Goal: Task Accomplishment & Management: Use online tool/utility

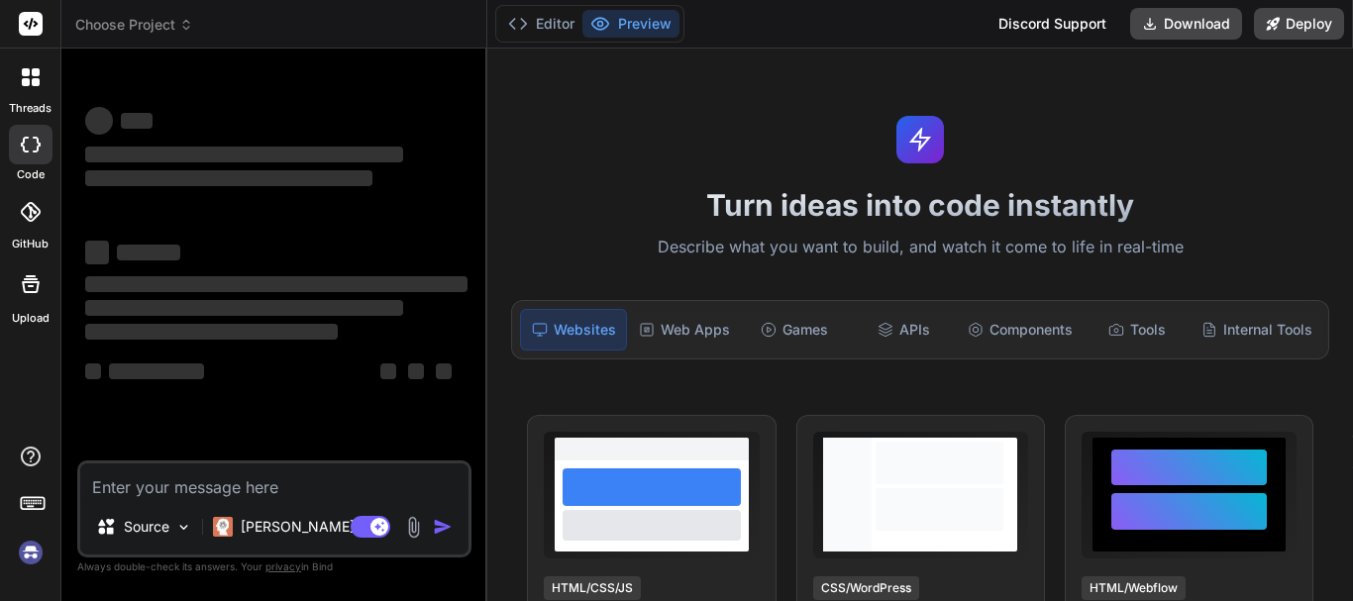
click at [147, 477] on textarea at bounding box center [274, 482] width 388 height 36
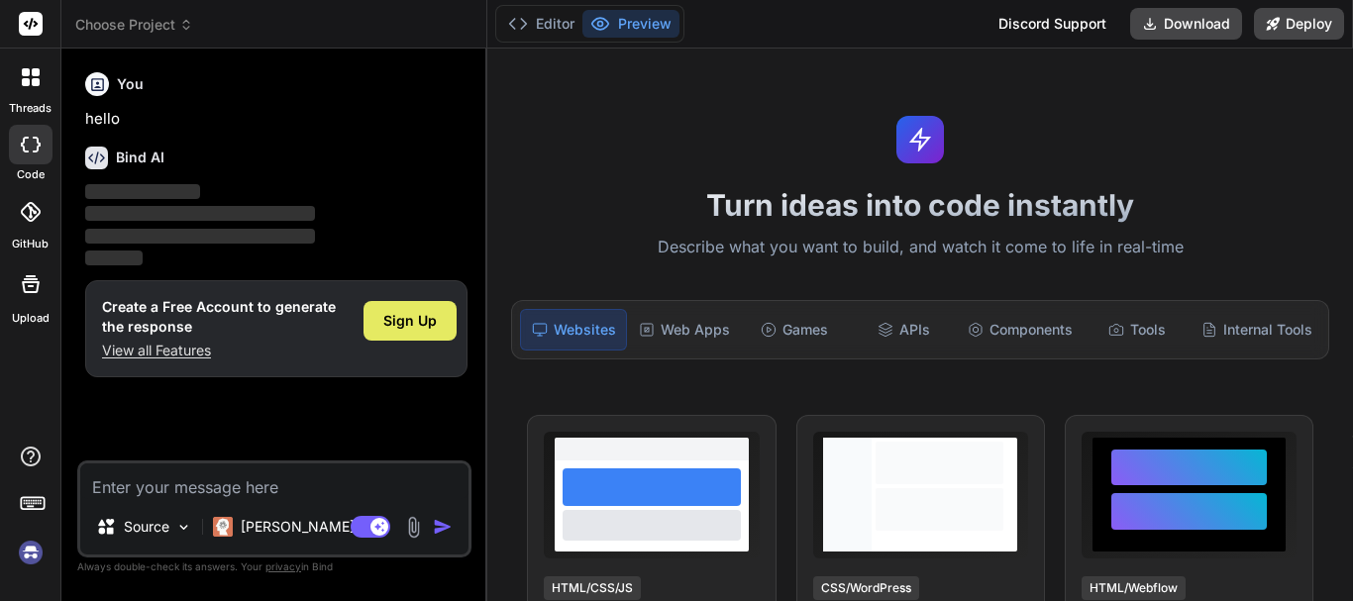
click at [410, 311] on span "Sign Up" at bounding box center [409, 321] width 53 height 20
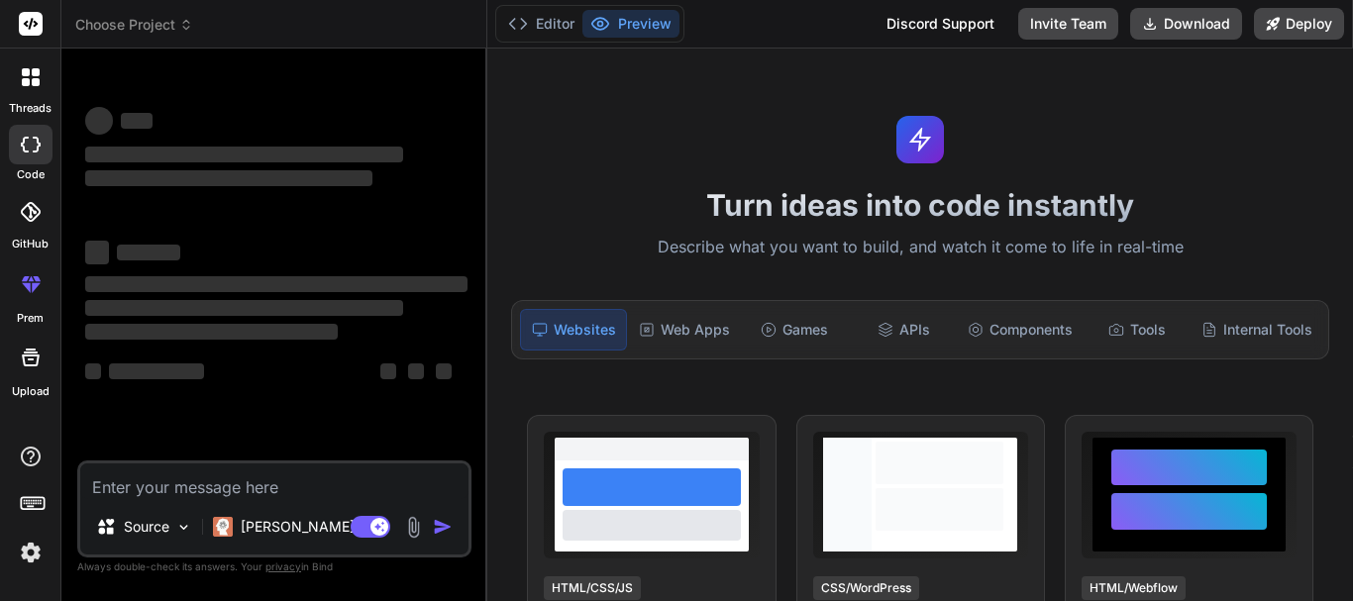
scroll to position [38, 0]
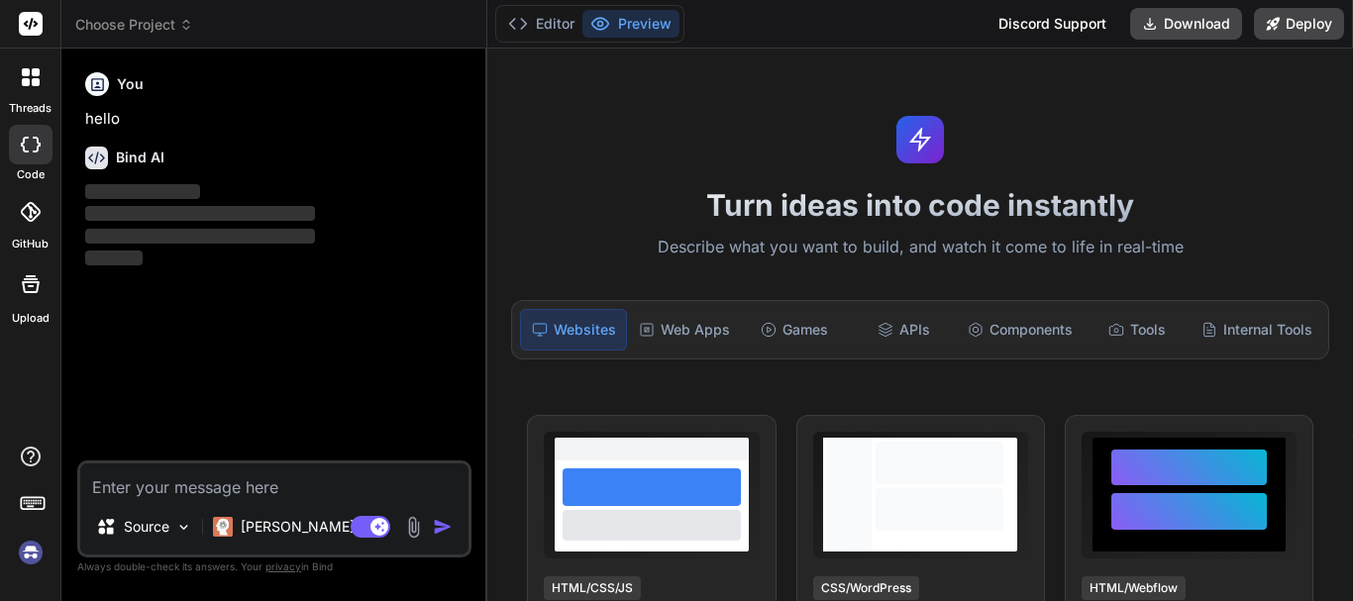
click at [188, 477] on textarea at bounding box center [274, 482] width 388 height 36
click at [212, 476] on textarea at bounding box center [274, 482] width 388 height 36
click at [182, 481] on textarea at bounding box center [274, 482] width 388 height 36
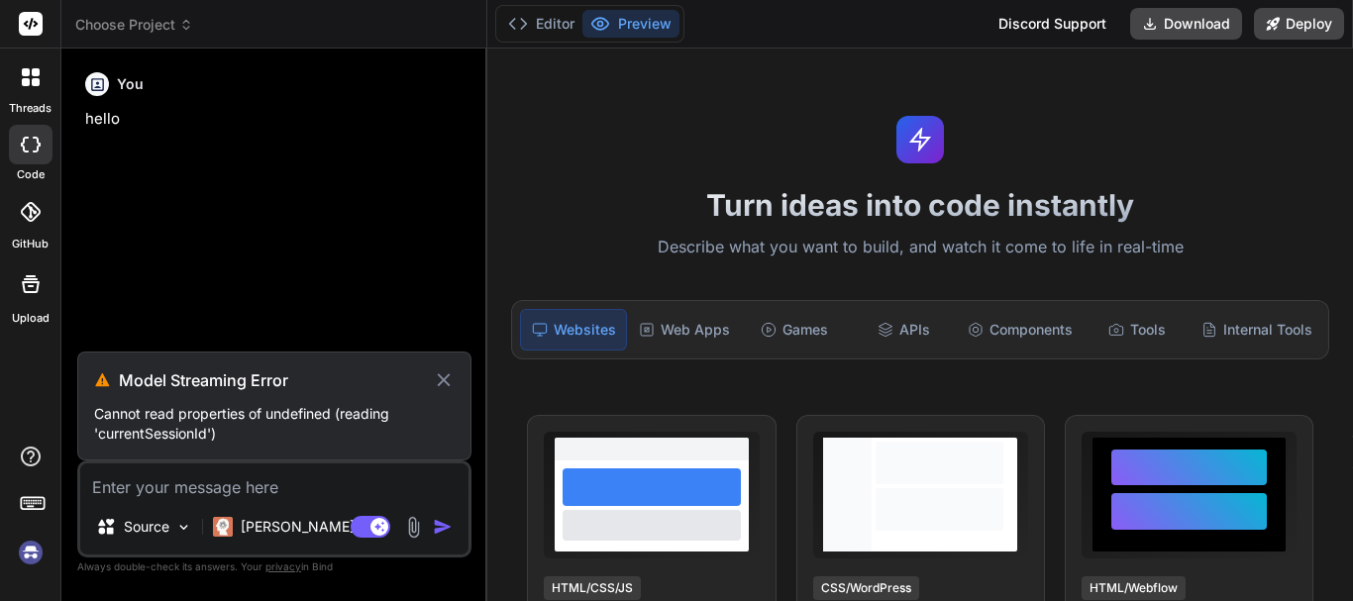
click at [449, 376] on icon at bounding box center [443, 379] width 13 height 13
type textarea "x"
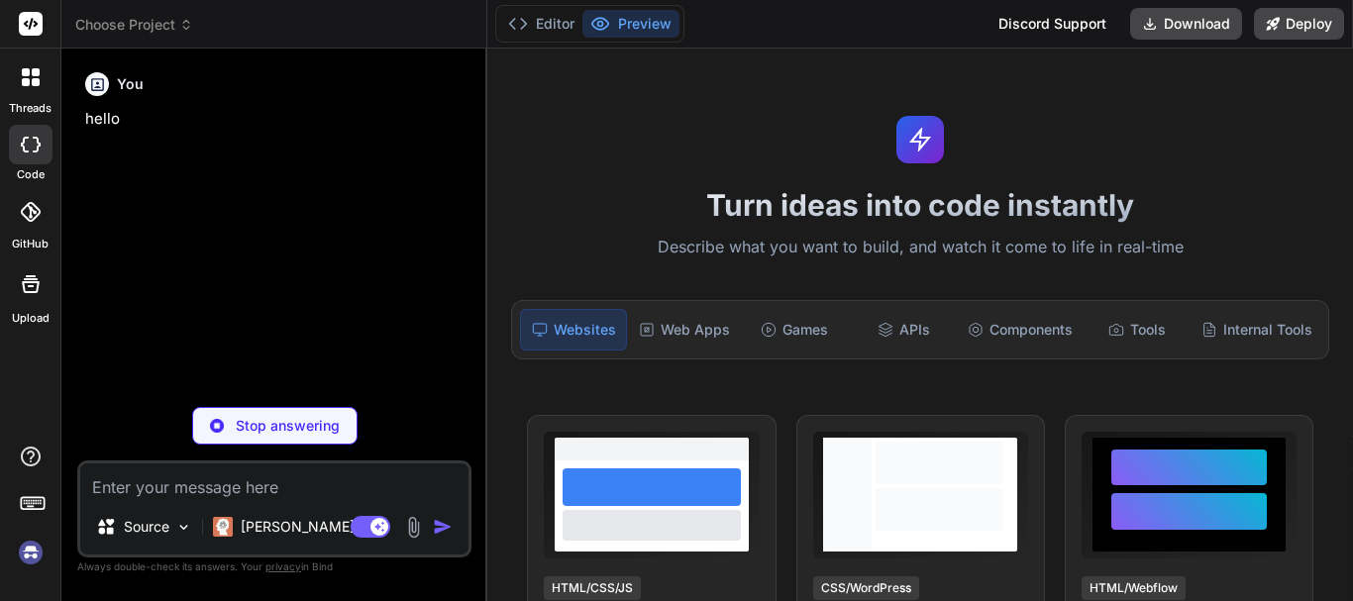
click at [265, 485] on textarea at bounding box center [274, 482] width 388 height 36
click at [127, 489] on textarea at bounding box center [274, 482] width 388 height 36
paste textarea "myorder blade @extends('shopLayout.shopMain') @section('shopContent') <link hre…"
type textarea "myorder blade @extends('shopLayout.shopMain') @section('shopContent') <link hre…"
type textarea "x"
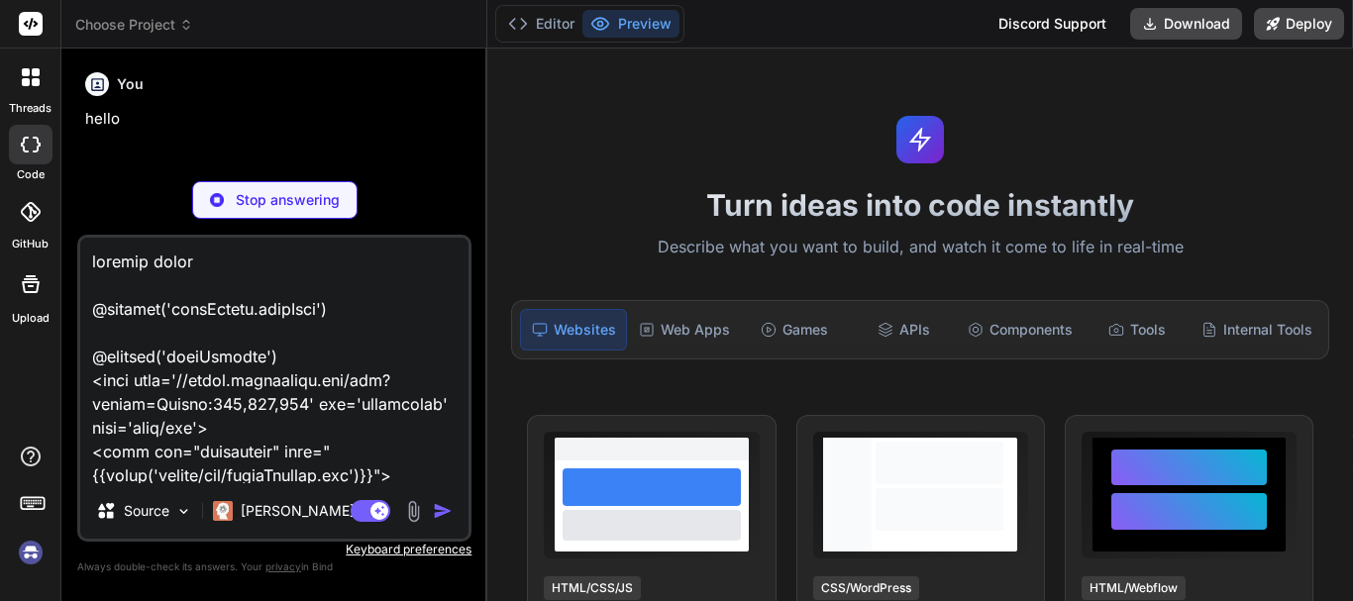
scroll to position [34543, 0]
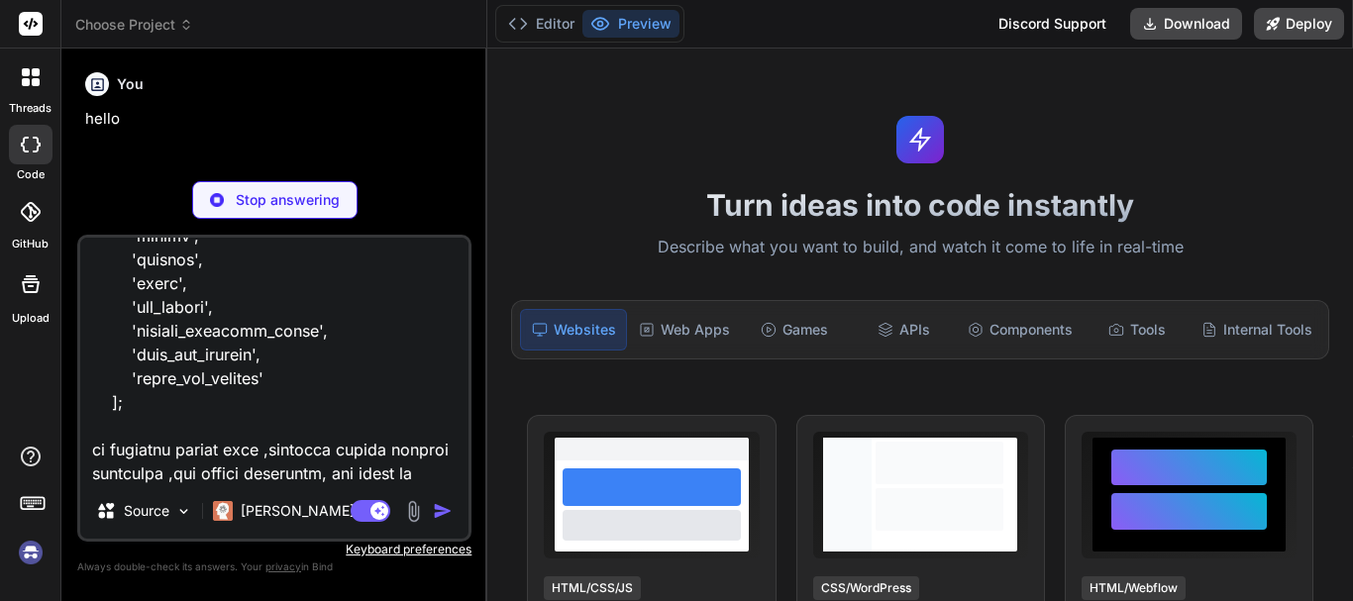
type textarea "myorder blade @extends('shopLayout.shopMain') @section('shopContent') <link hre…"
type textarea "x"
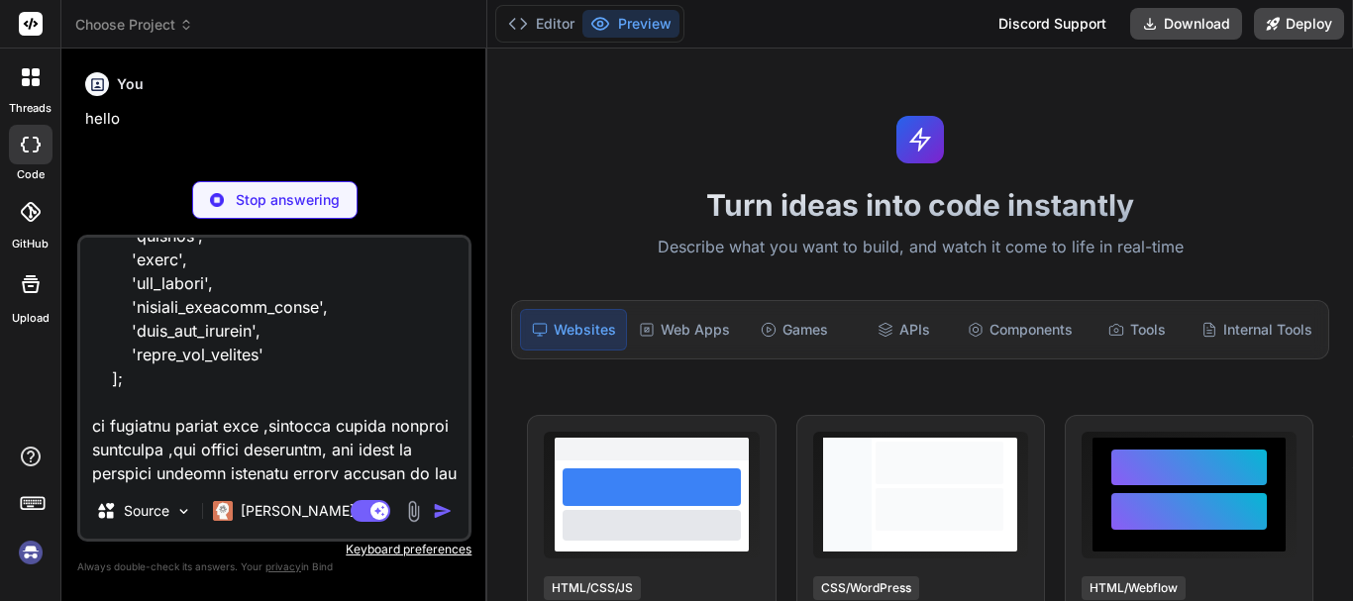
type textarea "myorder blade @extends('shopLayout.shopMain') @section('shopContent') <link hre…"
click at [431, 500] on div "Agent Mode. When this toggle is activated, AI automatically makes decisions, re…" at bounding box center [404, 511] width 114 height 24
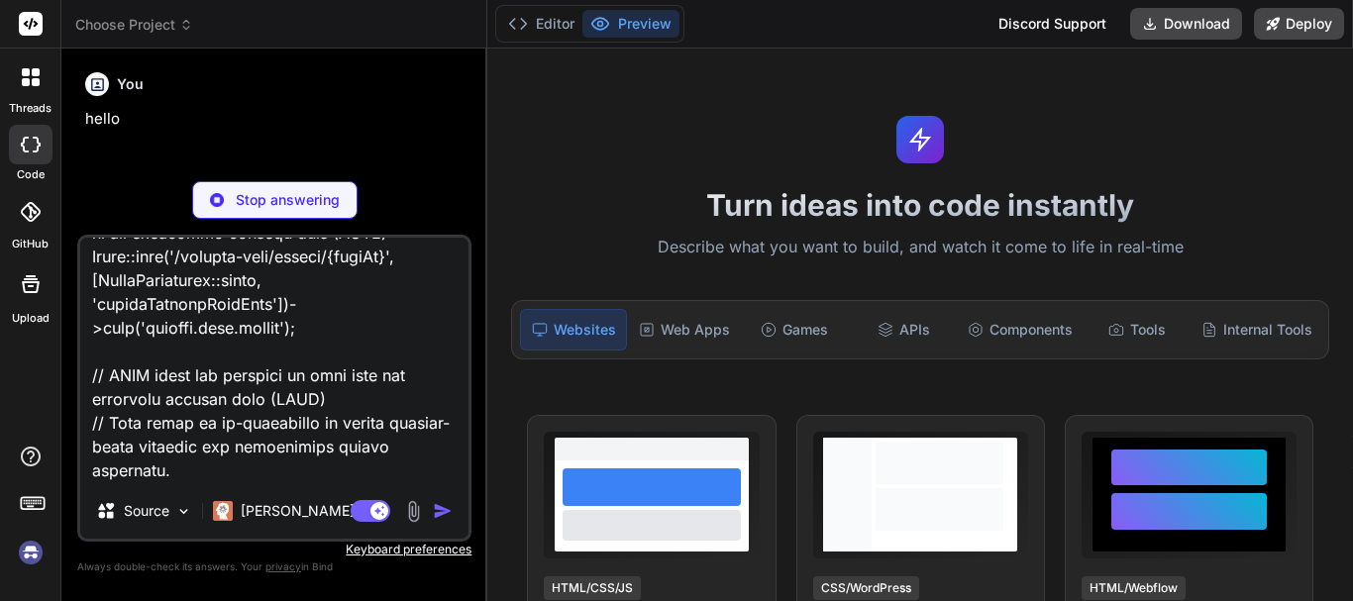
scroll to position [33380, 0]
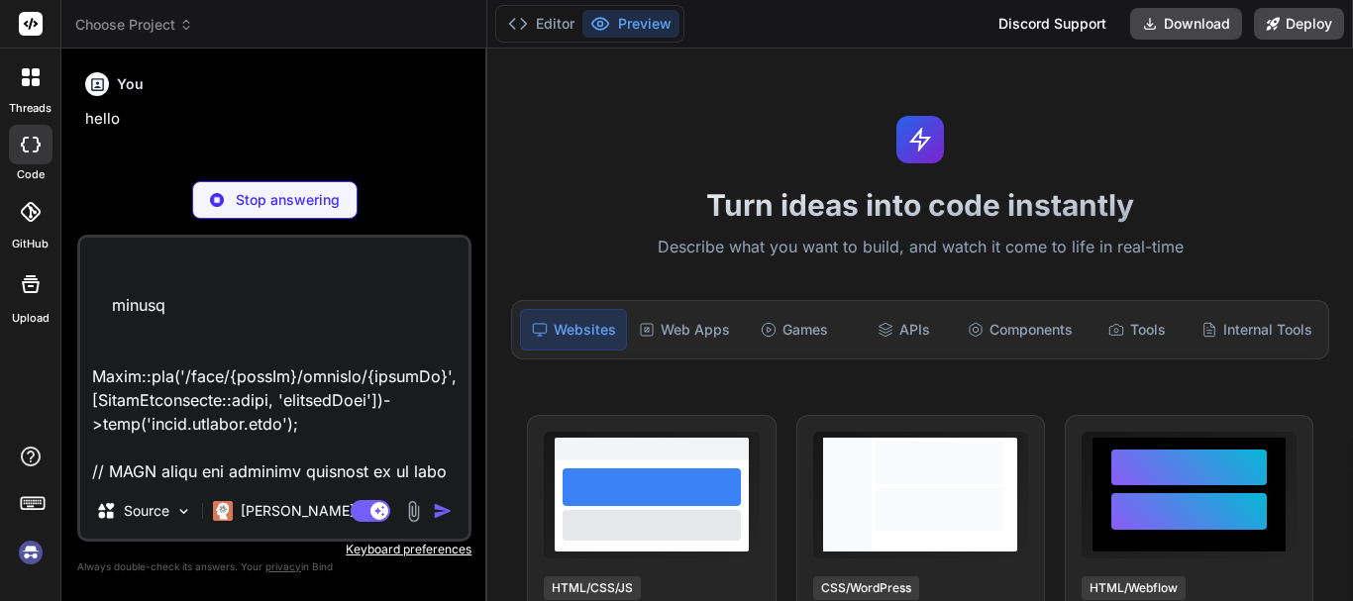
click at [260, 199] on p "Stop answering" at bounding box center [288, 200] width 104 height 20
click at [434, 517] on img "button" at bounding box center [443, 511] width 20 height 20
type textarea "x"
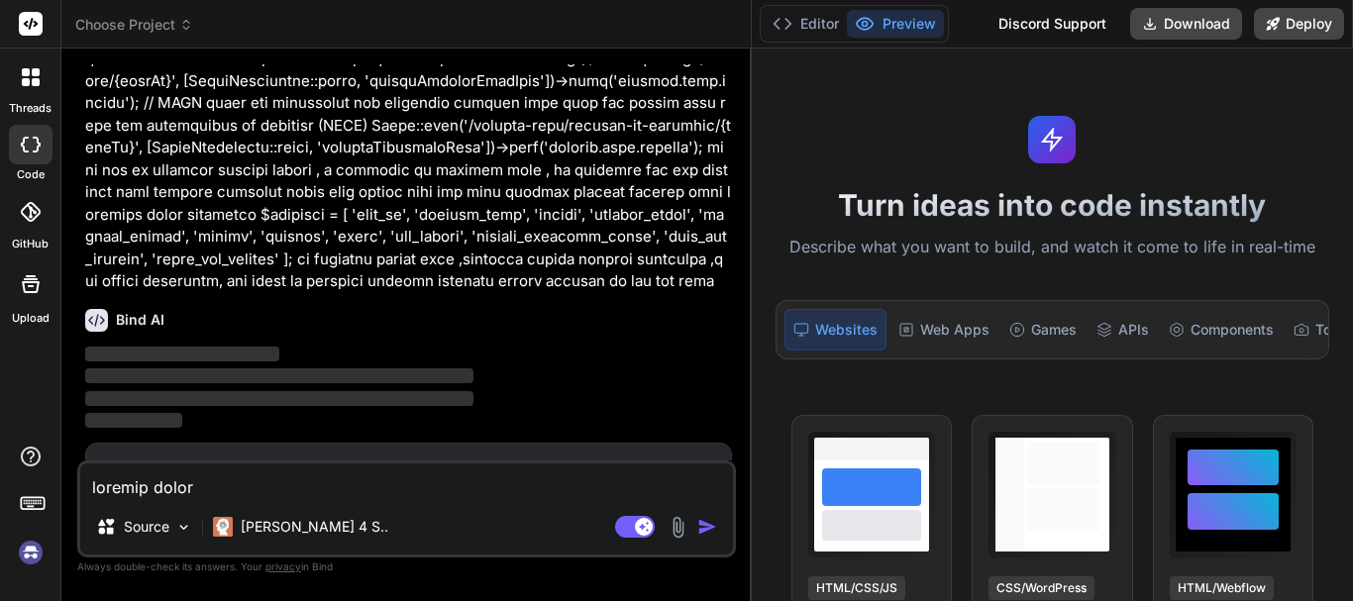
scroll to position [7168, 0]
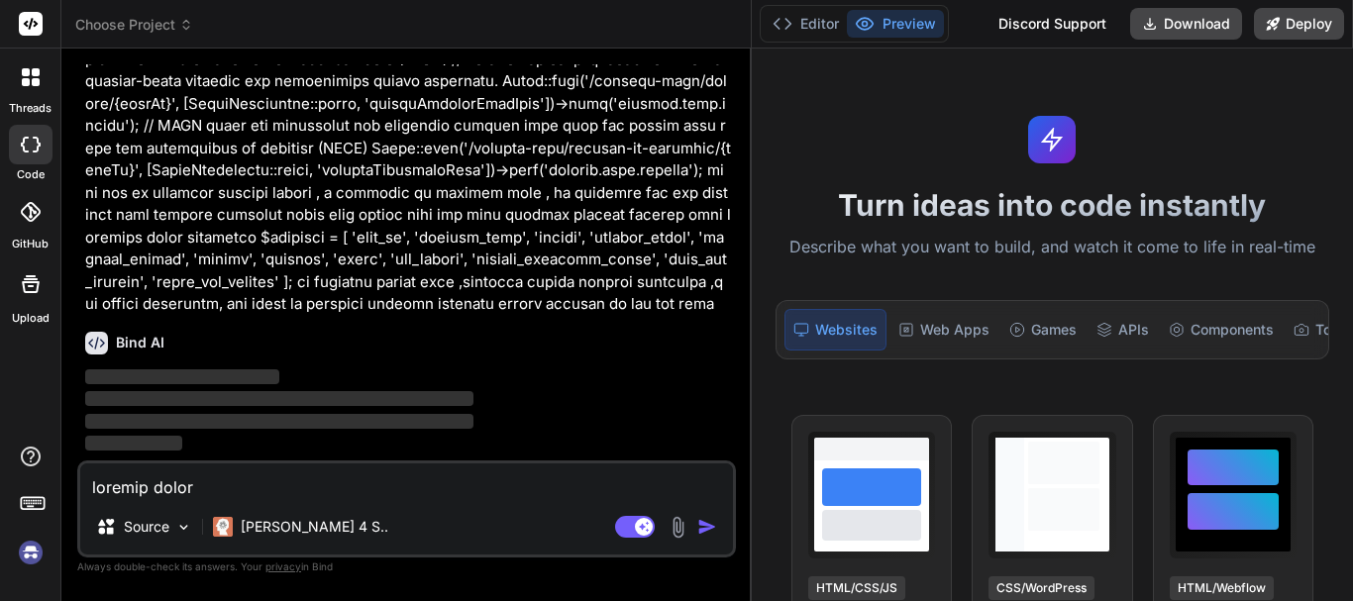
drag, startPoint x: 485, startPoint y: 211, endPoint x: 723, endPoint y: 219, distance: 237.9
click at [723, 219] on div "Bind AI Web Search Created with Pixso. Code Generator You hello You Bind AI ‌ ‌…" at bounding box center [406, 325] width 690 height 553
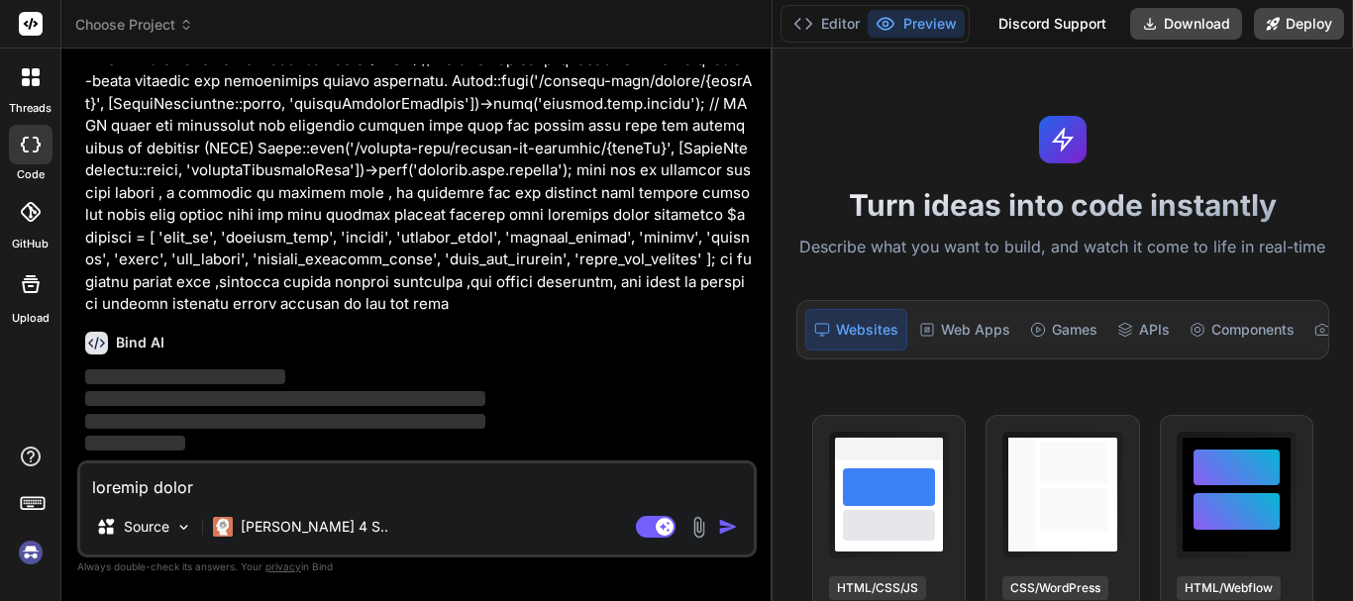
scroll to position [6924, 0]
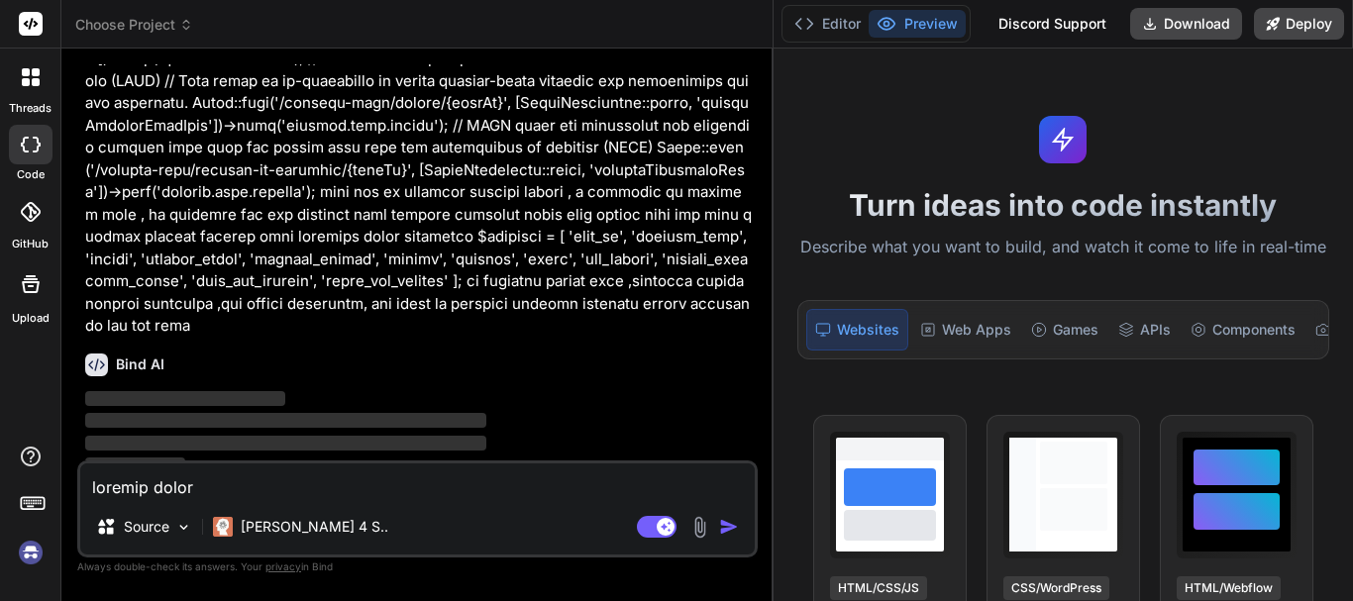
drag, startPoint x: 751, startPoint y: 238, endPoint x: 746, endPoint y: 229, distance: 10.2
click at [746, 229] on div "Bind AI Web Search Created with Pixso. Code Generator You hello You Bind AI ‌ ‌…" at bounding box center [417, 325] width 712 height 553
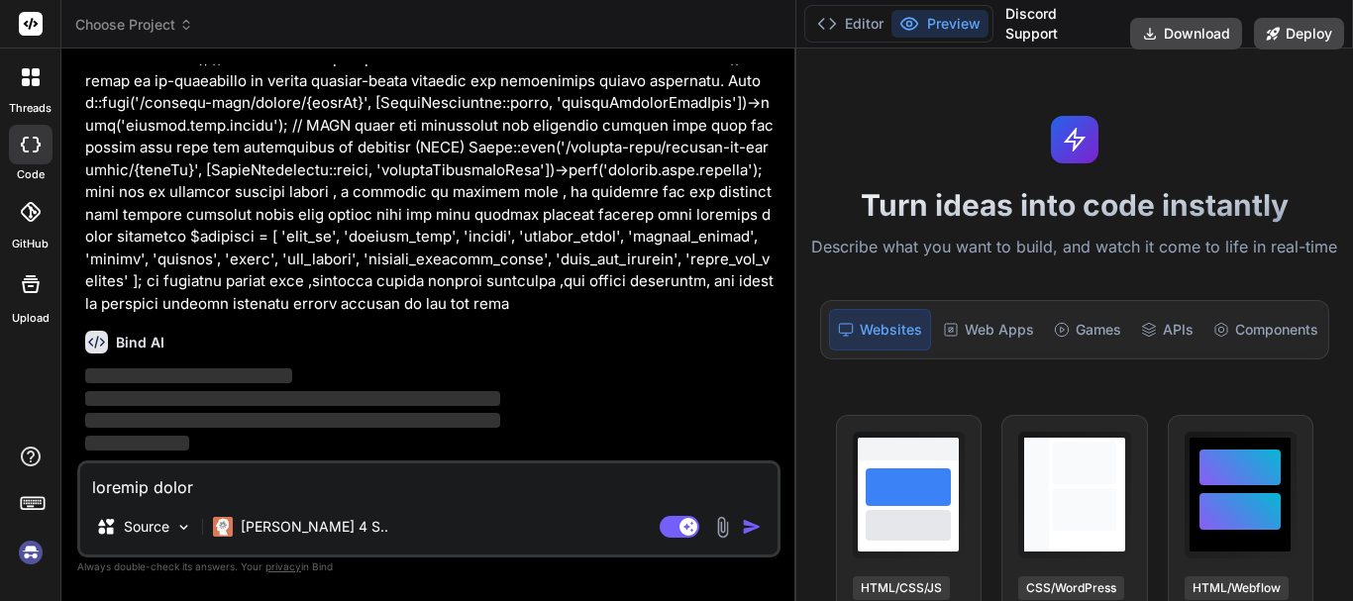
type textarea "x"
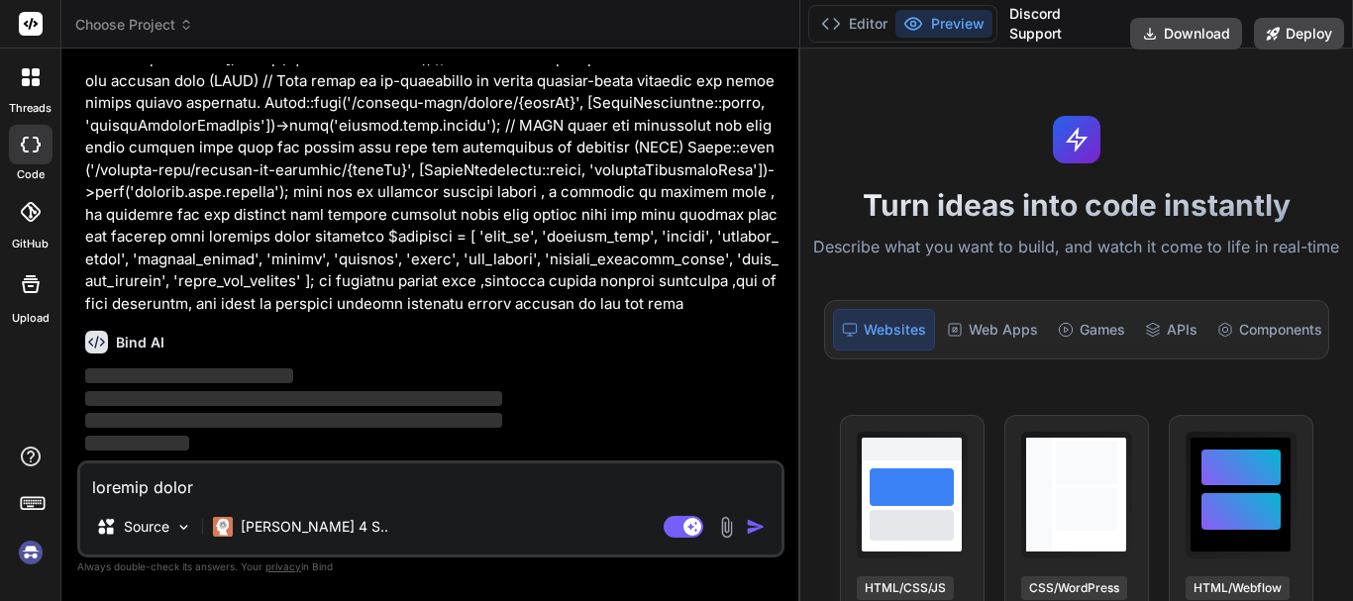
click at [774, 203] on div "Bind AI Web Search Created with Pixso. Code Generator You hello You Bind AI ‌ ‌…" at bounding box center [430, 325] width 739 height 553
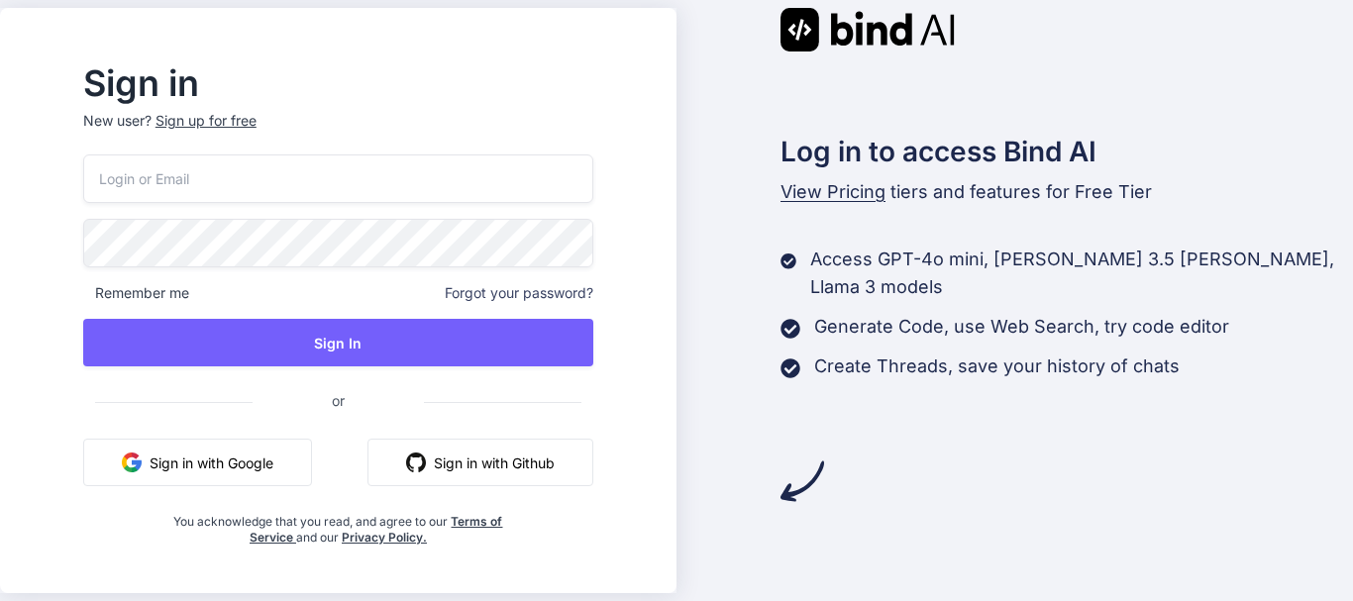
click at [247, 177] on input "email" at bounding box center [338, 179] width 510 height 49
type input "[EMAIL_ADDRESS][DOMAIN_NAME]"
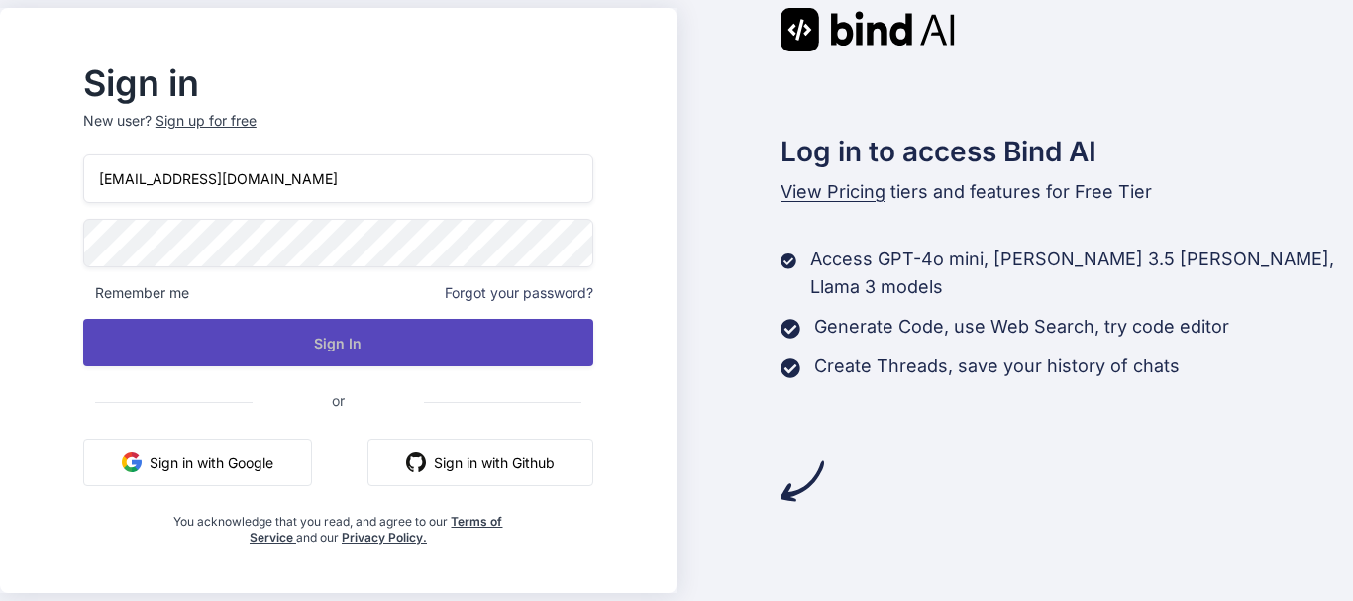
click at [214, 346] on button "Sign In" at bounding box center [338, 343] width 510 height 48
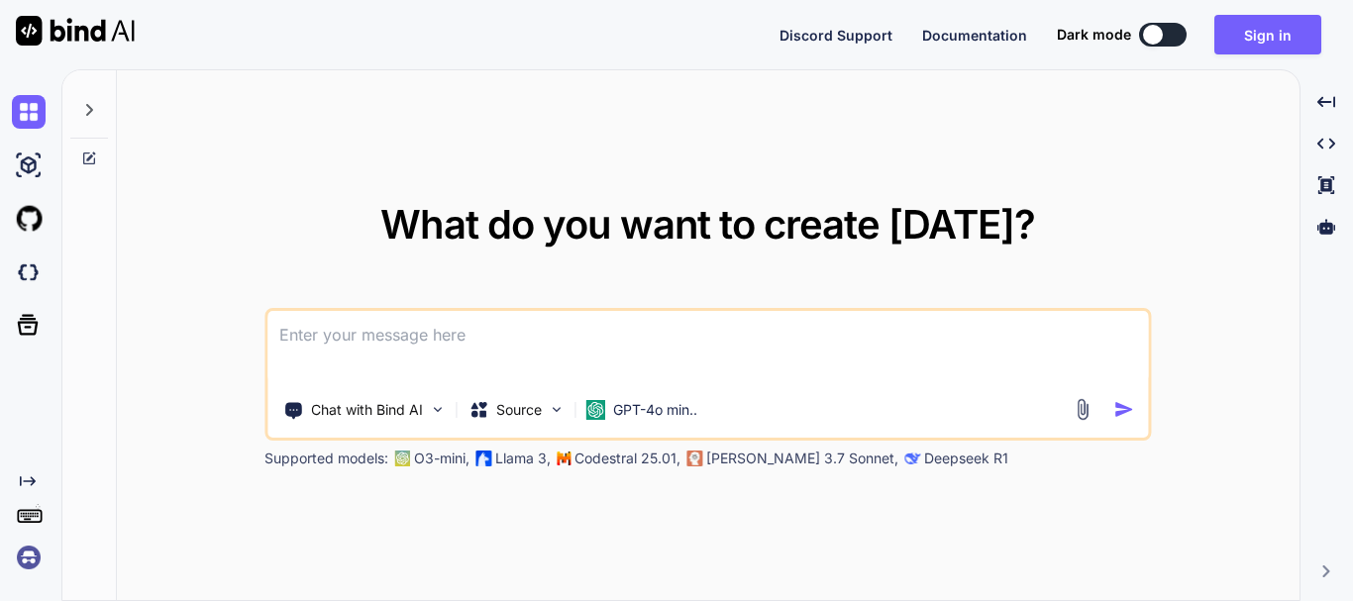
click at [381, 340] on textarea at bounding box center [707, 347] width 881 height 73
click at [366, 338] on textarea at bounding box center [707, 347] width 881 height 73
paste textarea
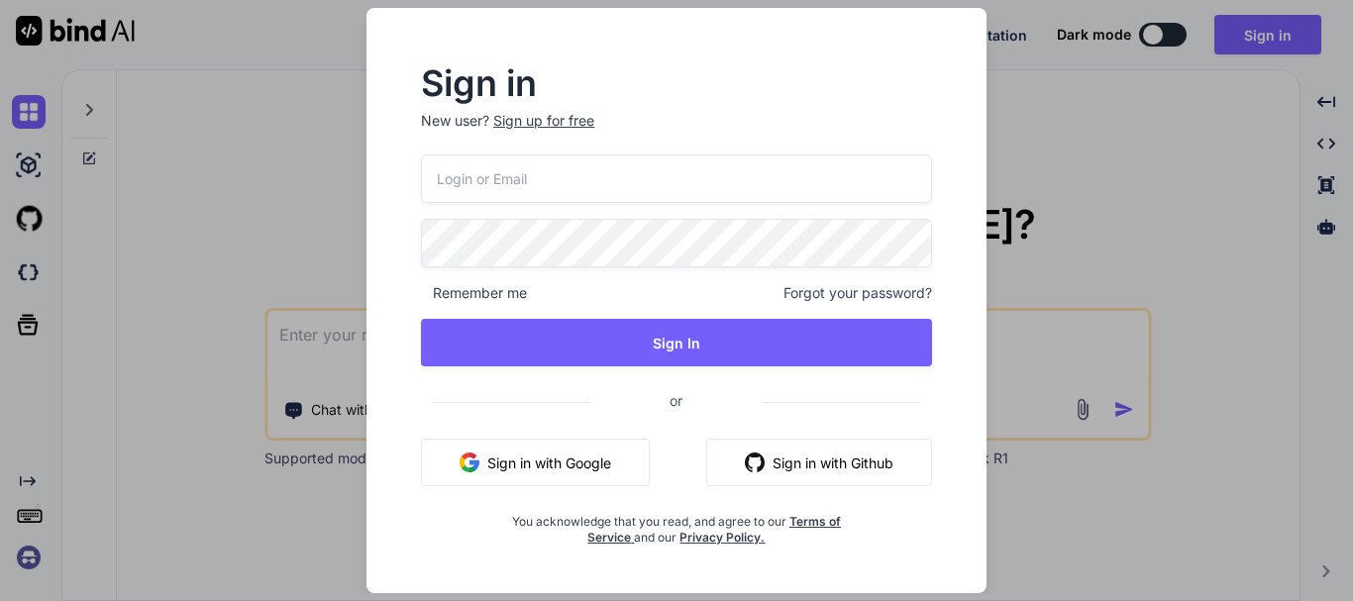
click at [500, 188] on input "email" at bounding box center [676, 179] width 511 height 49
type input "[EMAIL_ADDRESS][DOMAIN_NAME]"
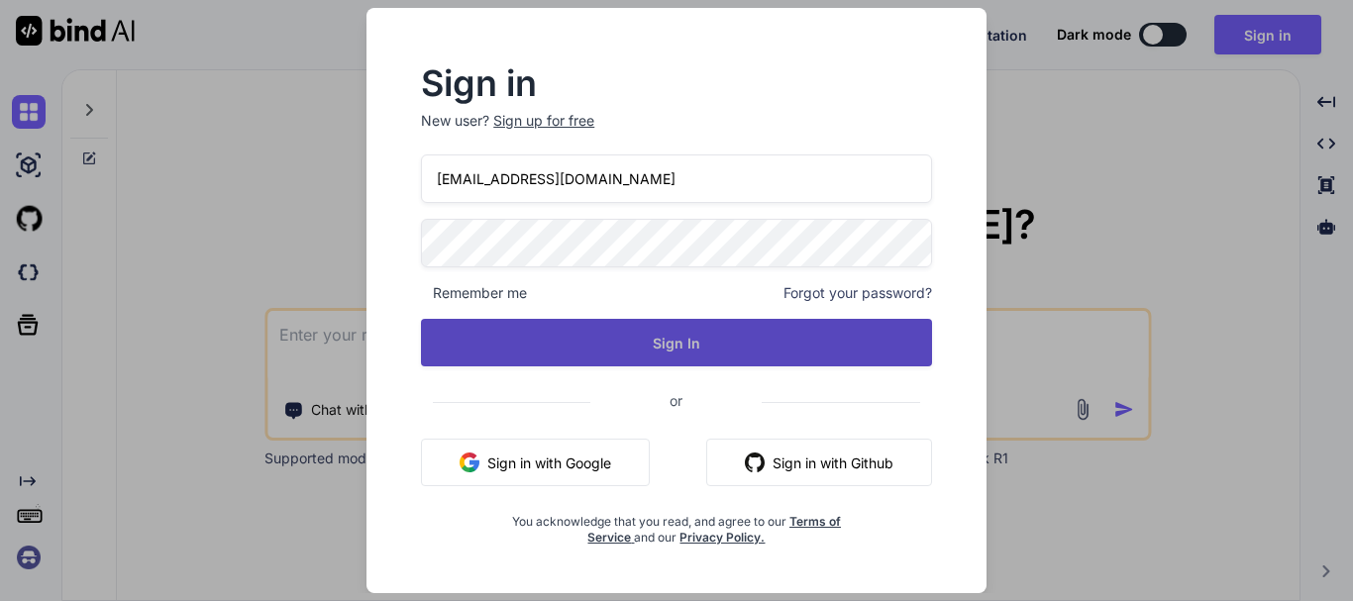
click at [557, 339] on button "Sign In" at bounding box center [676, 343] width 511 height 48
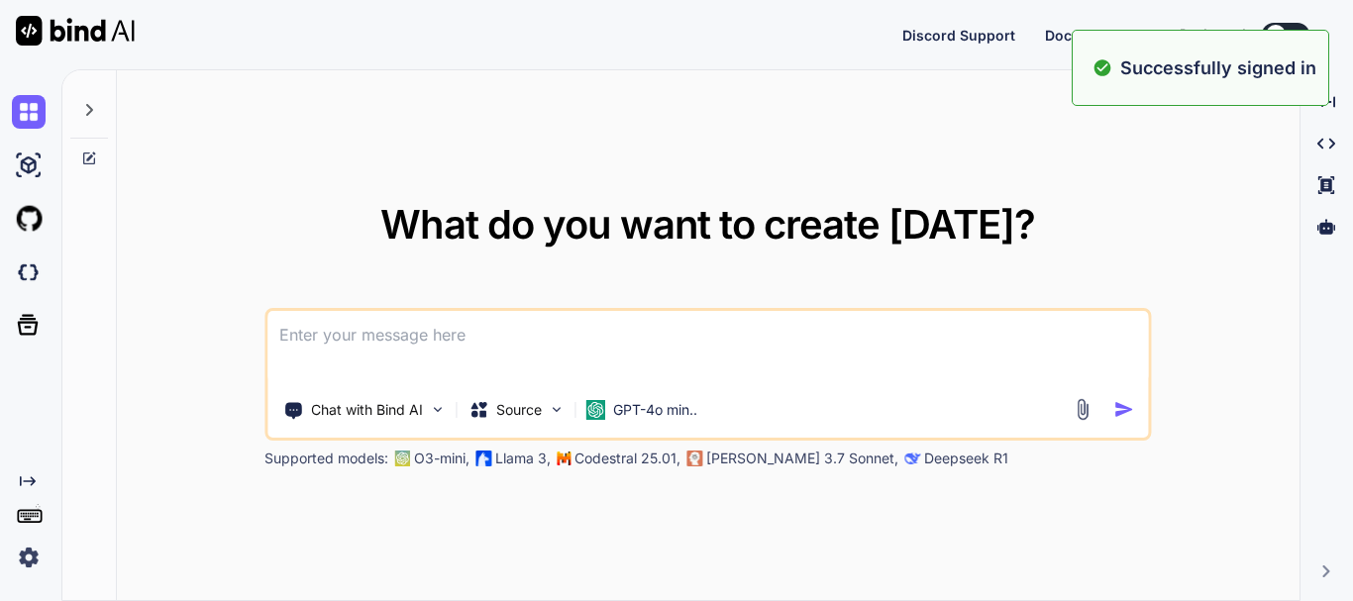
click at [391, 357] on textarea at bounding box center [707, 347] width 881 height 73
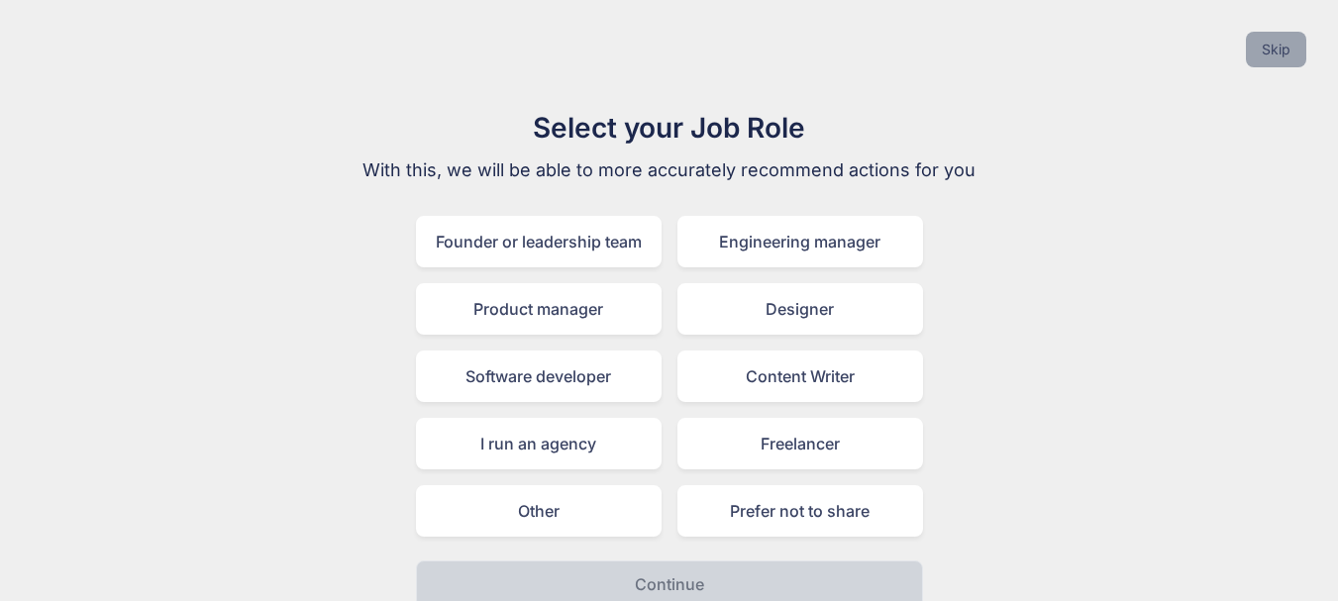
click at [1258, 49] on button "Skip" at bounding box center [1276, 50] width 60 height 36
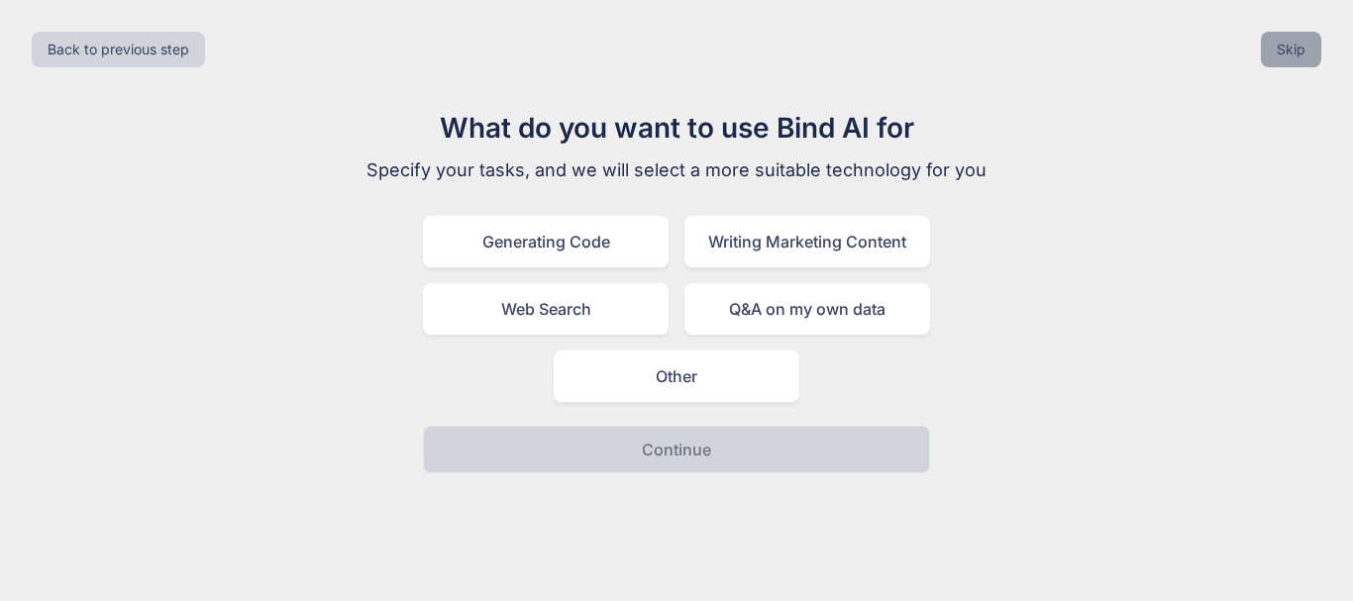
click at [1306, 47] on button "Skip" at bounding box center [1291, 50] width 60 height 36
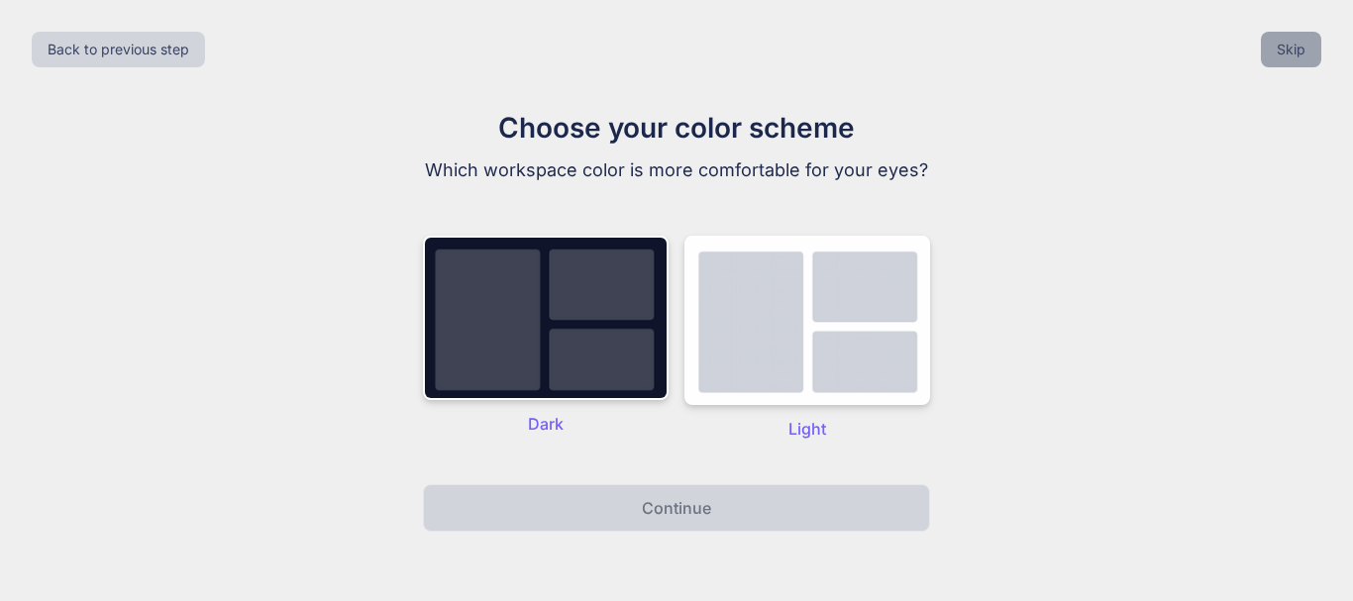
click at [1318, 46] on button "Skip" at bounding box center [1291, 50] width 60 height 36
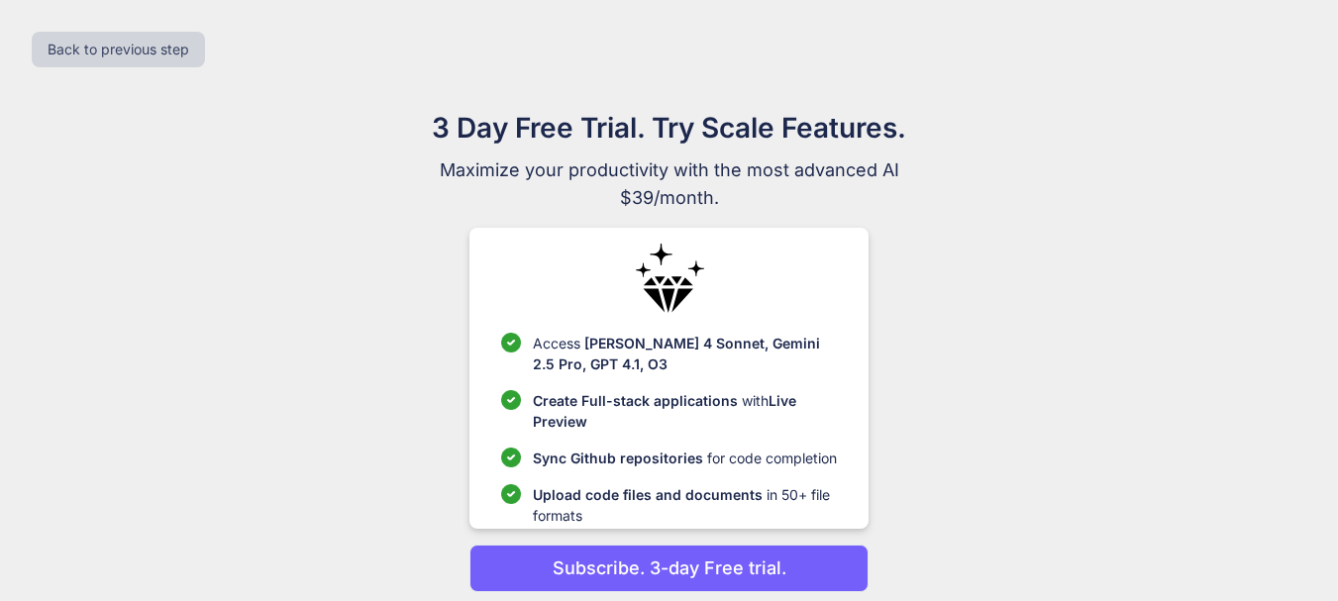
scroll to position [74, 0]
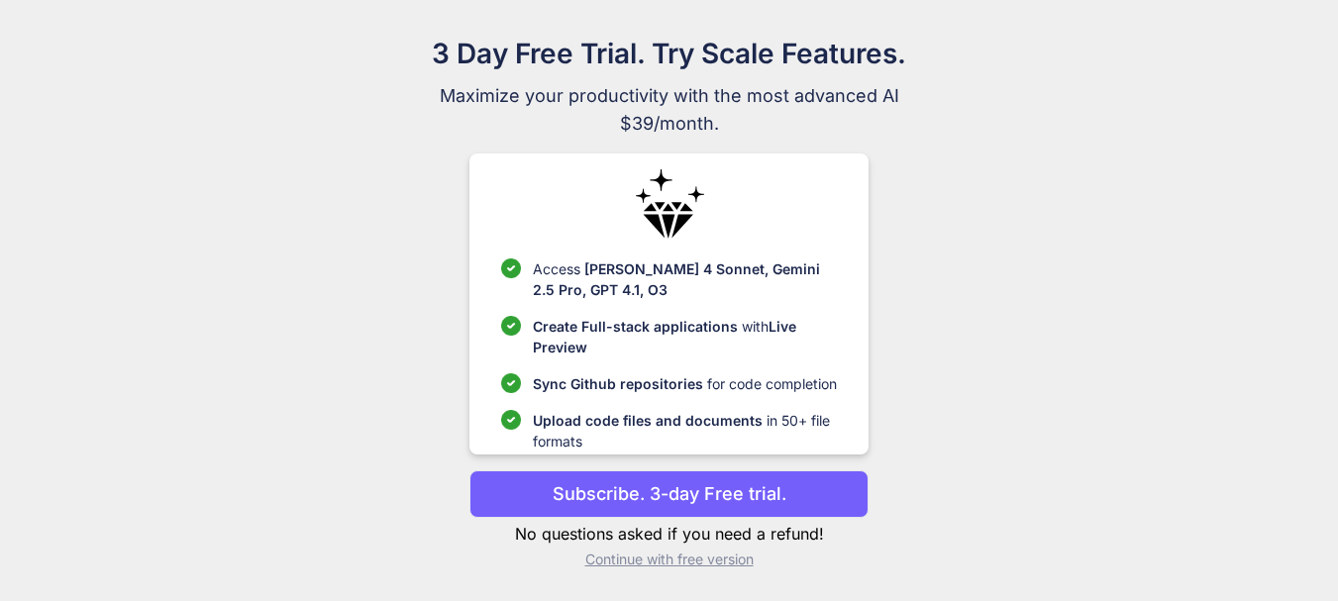
click at [629, 556] on p "Continue with free version" at bounding box center [669, 560] width 399 height 20
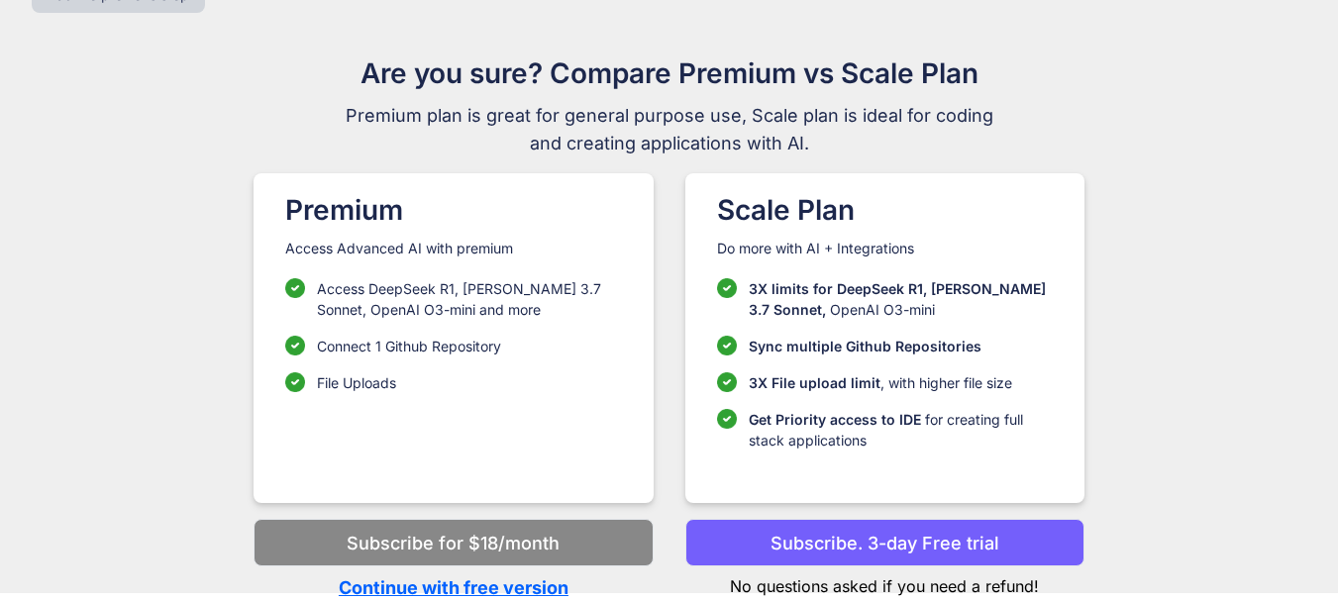
scroll to position [54, 0]
click at [473, 593] on p "Continue with free version" at bounding box center [453, 587] width 399 height 27
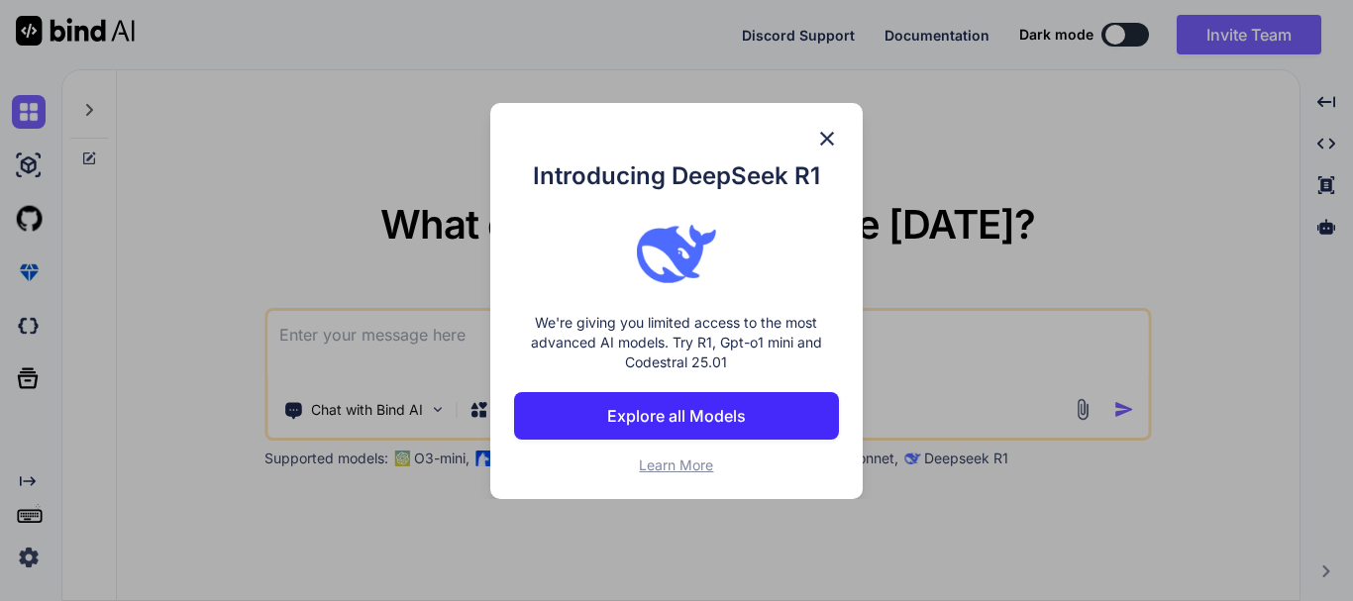
click at [829, 135] on img at bounding box center [827, 139] width 24 height 24
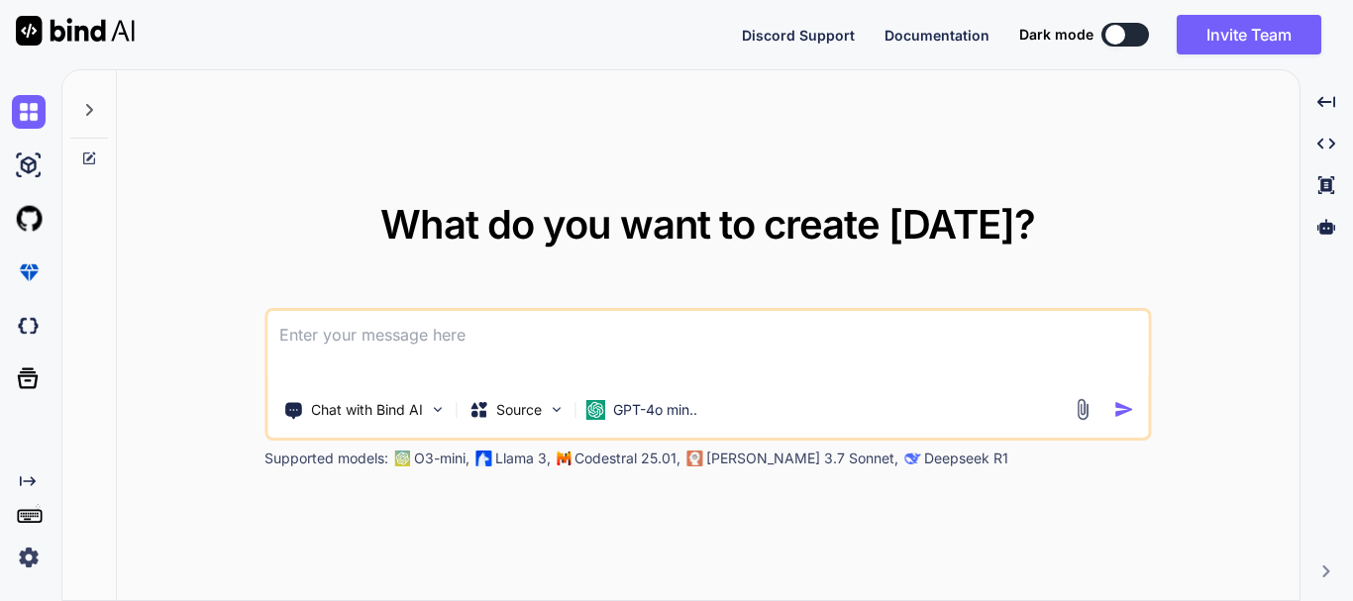
click at [457, 318] on textarea at bounding box center [707, 347] width 881 height 73
paste textarea "myorder blade @extends('shopLayout.shopMain') @section('shopContent') <link hre…"
type textarea "myorder blade @extends('shopLayout.shopMain') @section('shopContent') <link hre…"
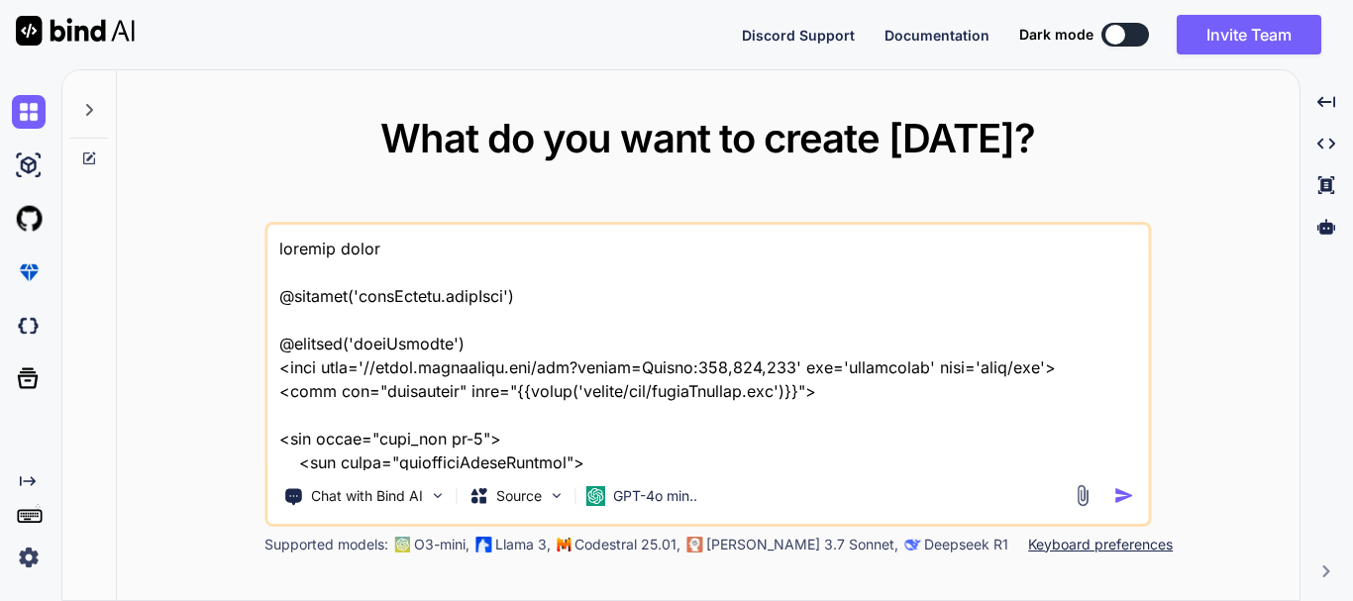
scroll to position [25249, 0]
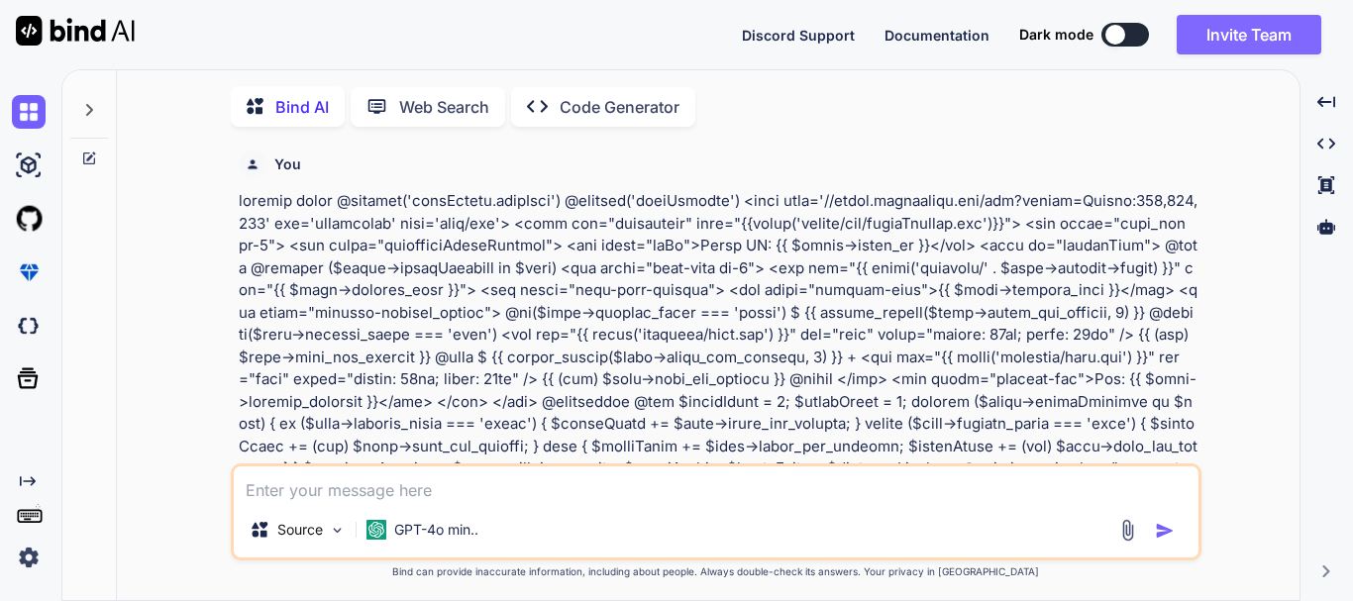
scroll to position [8, 0]
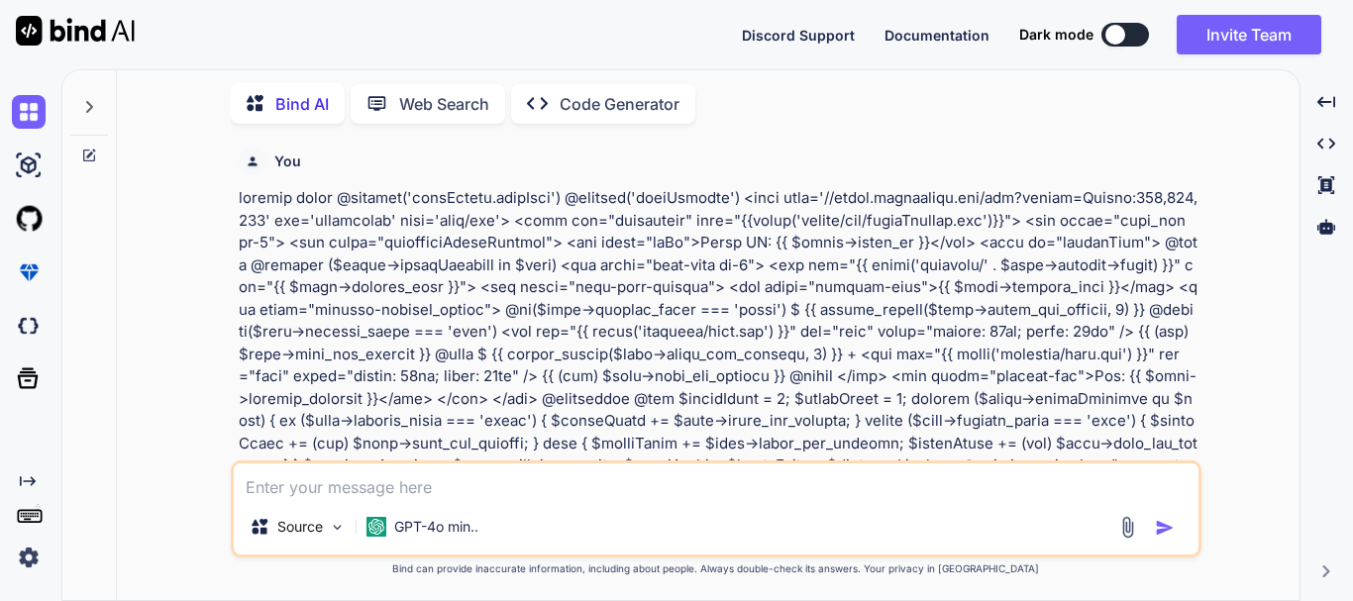
click at [1114, 33] on div at bounding box center [1115, 35] width 20 height 20
click at [1116, 33] on div at bounding box center [1115, 35] width 20 height 20
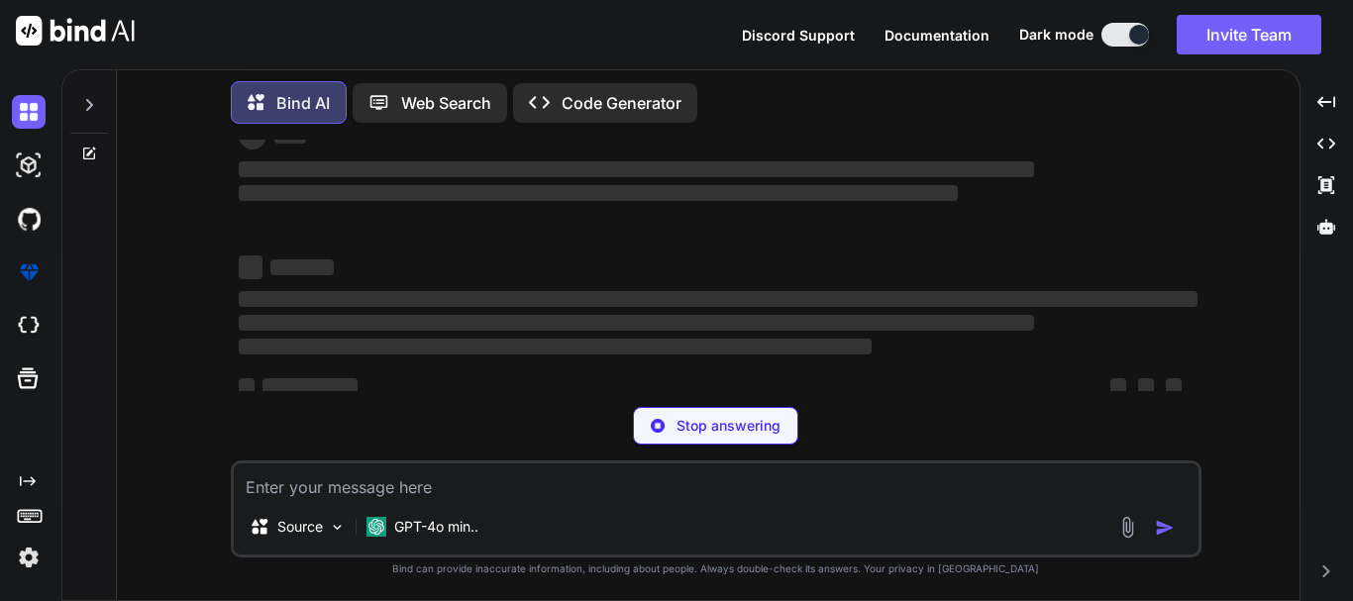
scroll to position [0, 0]
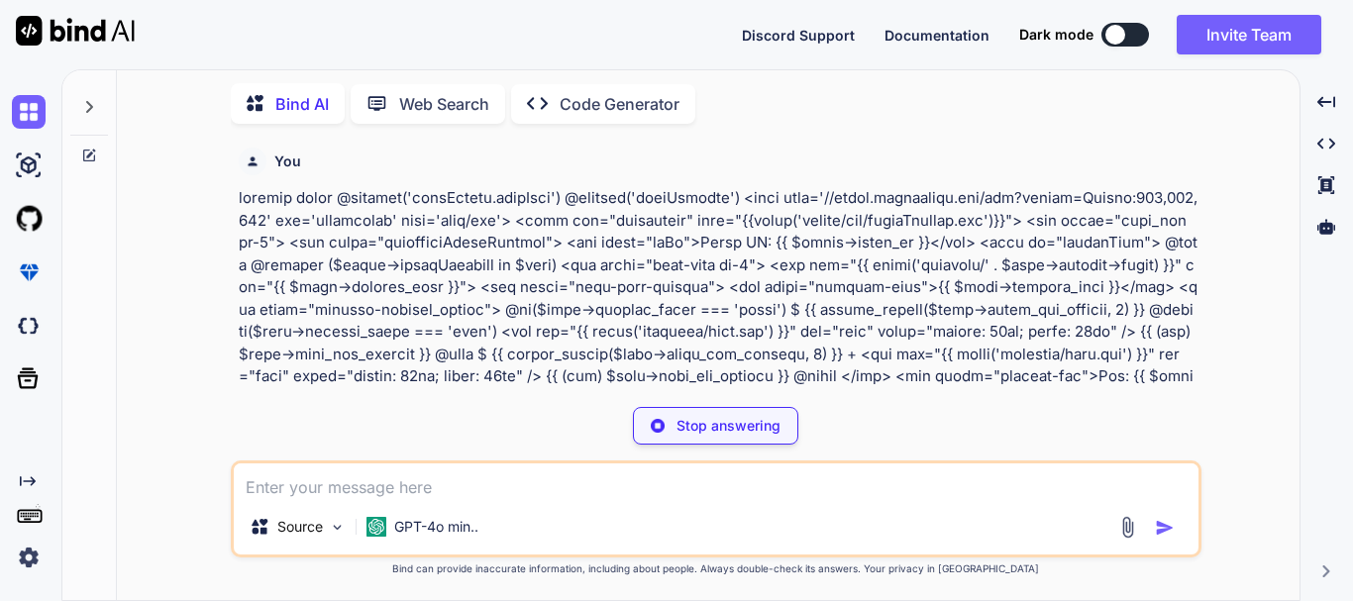
click at [1106, 40] on div at bounding box center [1115, 35] width 20 height 20
click at [1129, 32] on button at bounding box center [1125, 35] width 48 height 24
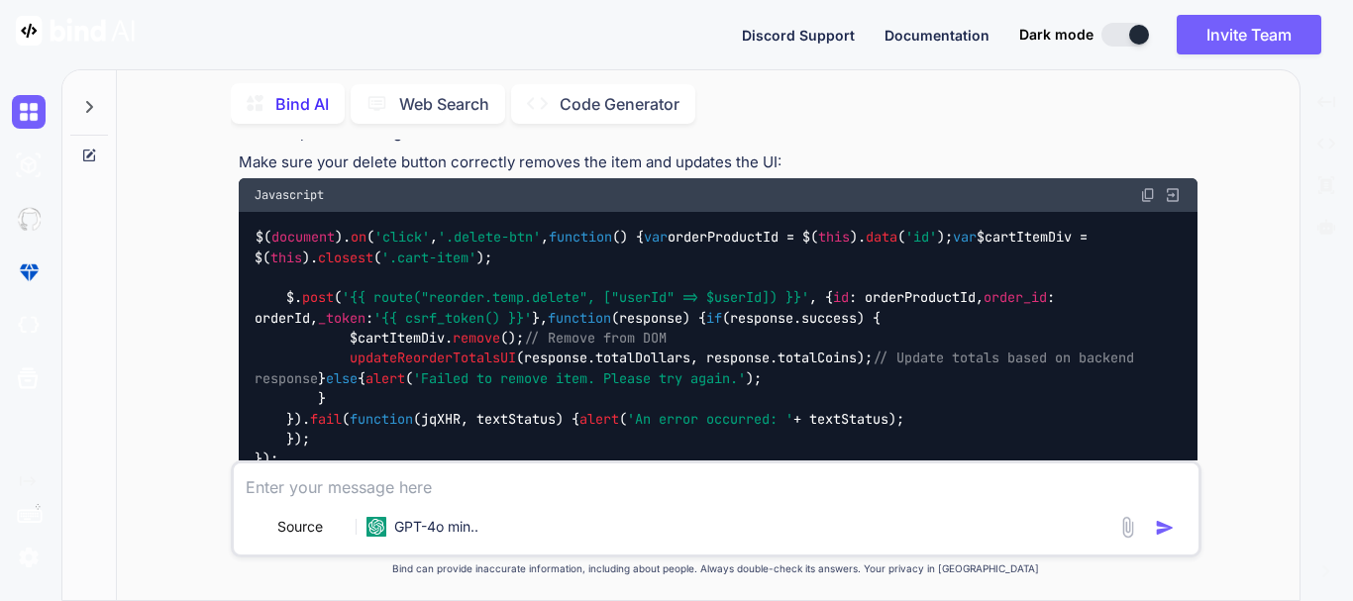
scroll to position [5374, 0]
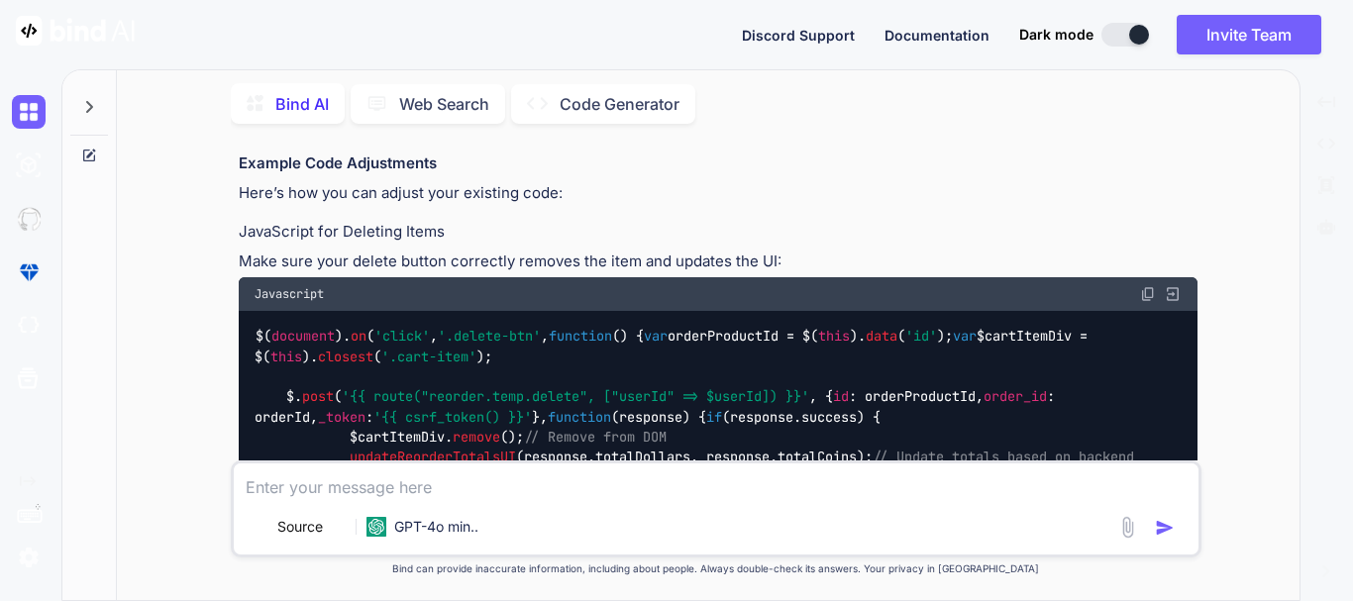
click at [1152, 286] on img at bounding box center [1148, 294] width 16 height 16
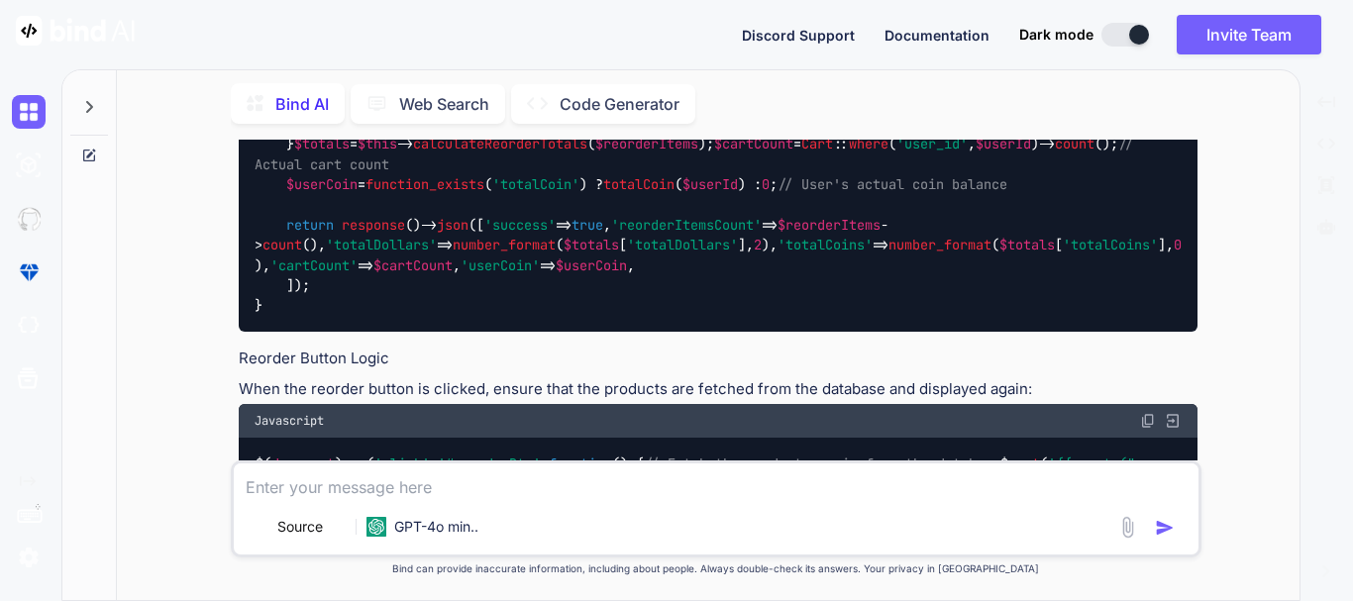
scroll to position [5968, 0]
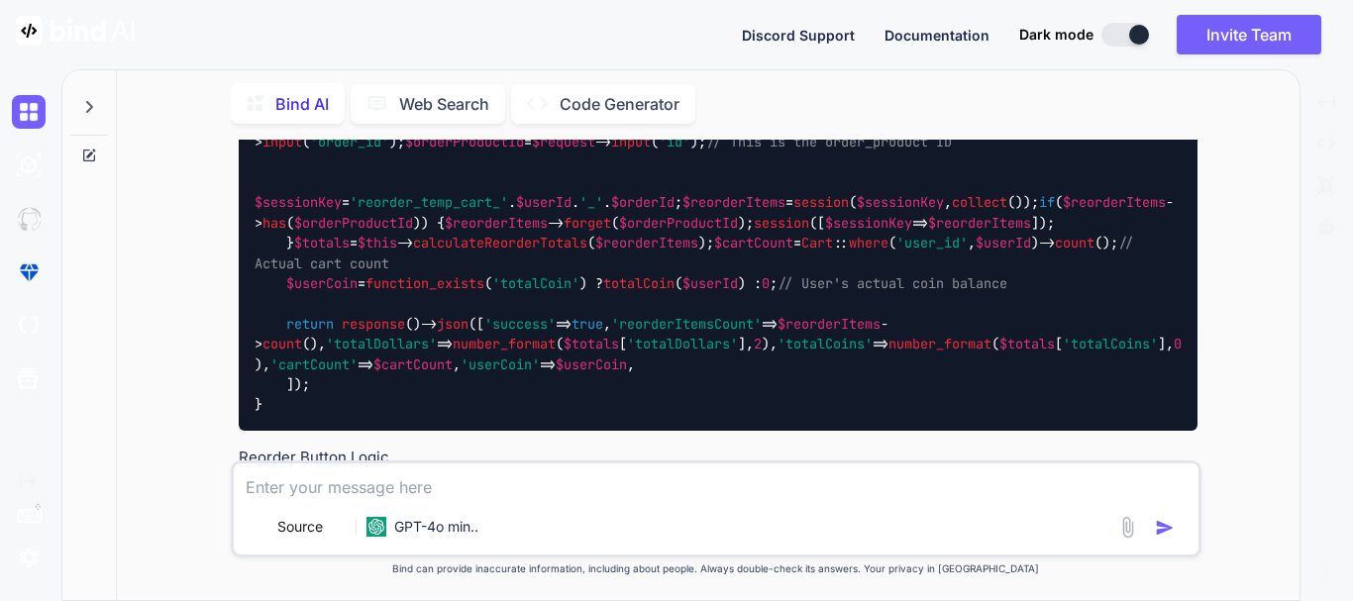
click at [1143, 87] on img at bounding box center [1148, 79] width 16 height 16
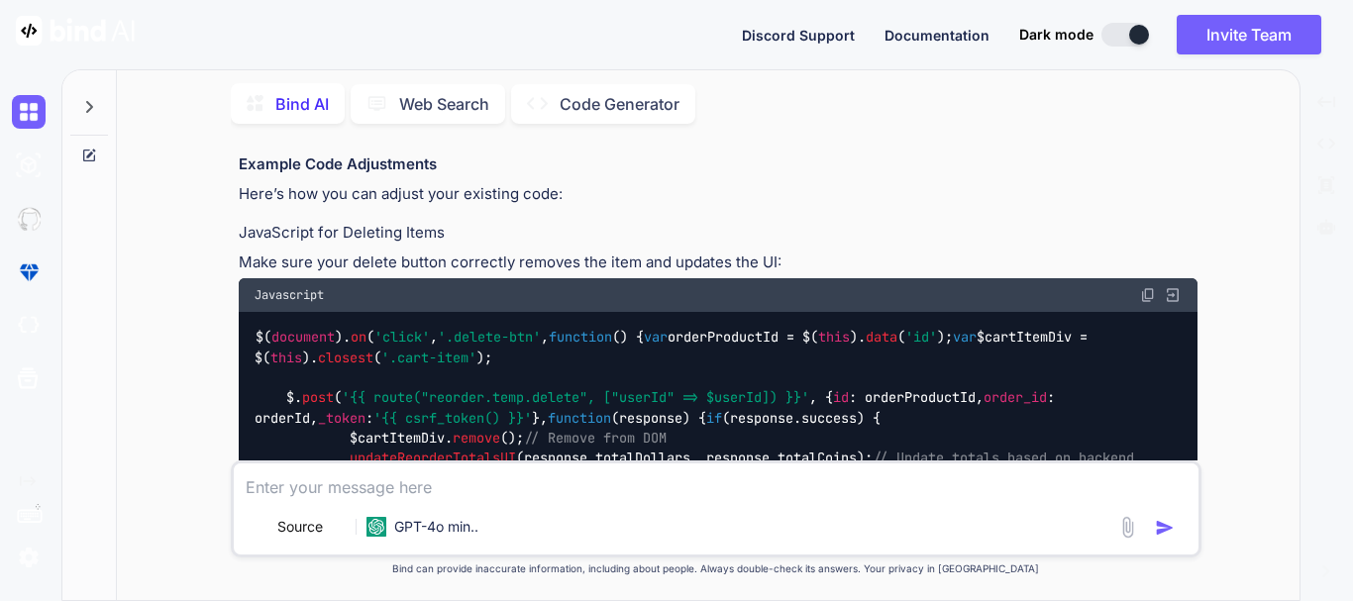
scroll to position [5175, 0]
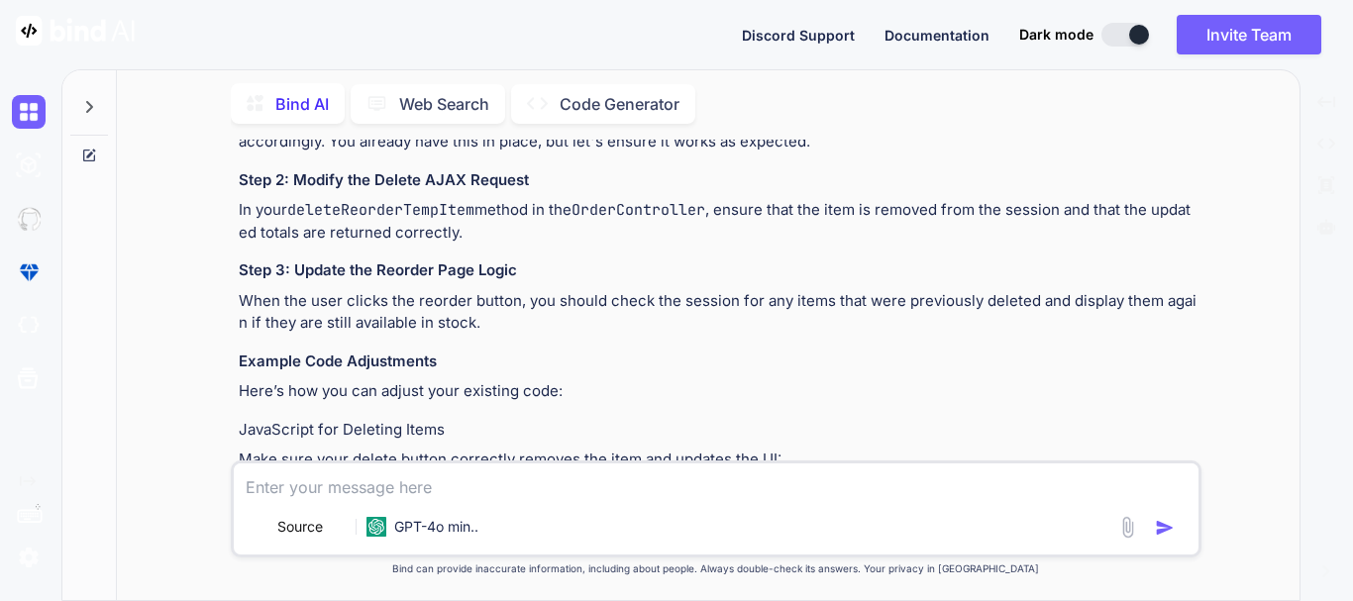
click at [1146, 484] on img at bounding box center [1148, 492] width 16 height 16
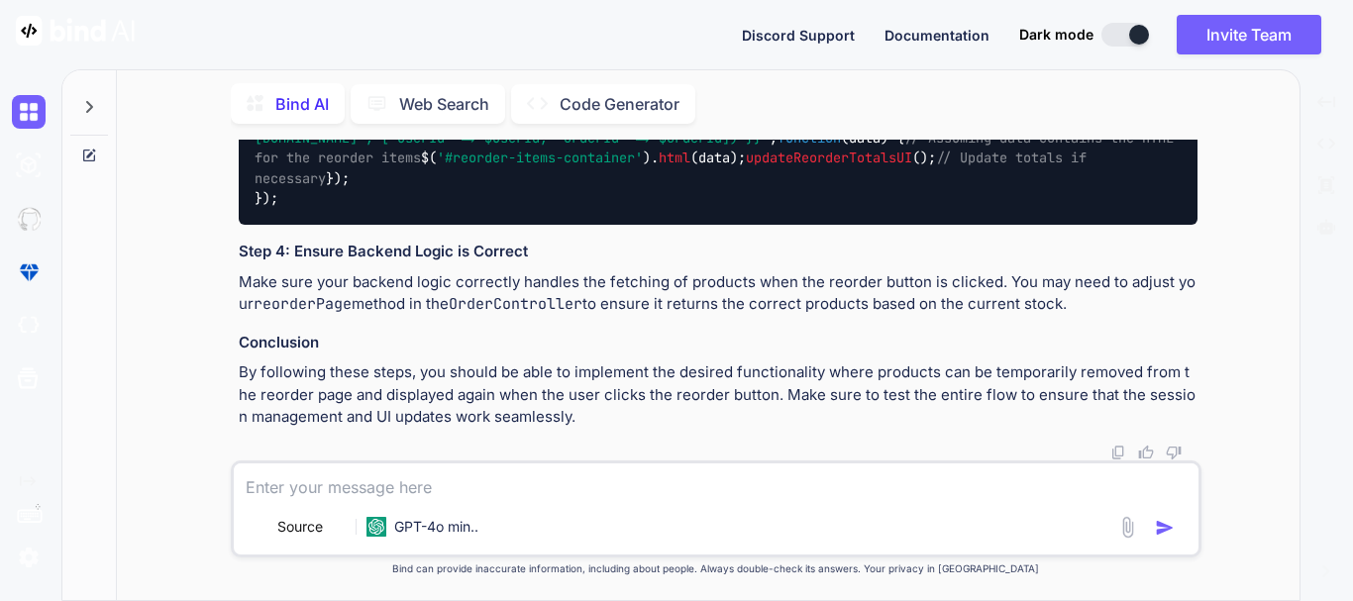
scroll to position [6562, 0]
click at [493, 127] on span "'#reorderBtn'" at bounding box center [489, 118] width 103 height 18
copy span "reorderBtn"
click at [364, 225] on div "$( document ). on ( 'click' , '#reorderBtn' , function ( ) { // Fetch the produ…" at bounding box center [718, 158] width 959 height 133
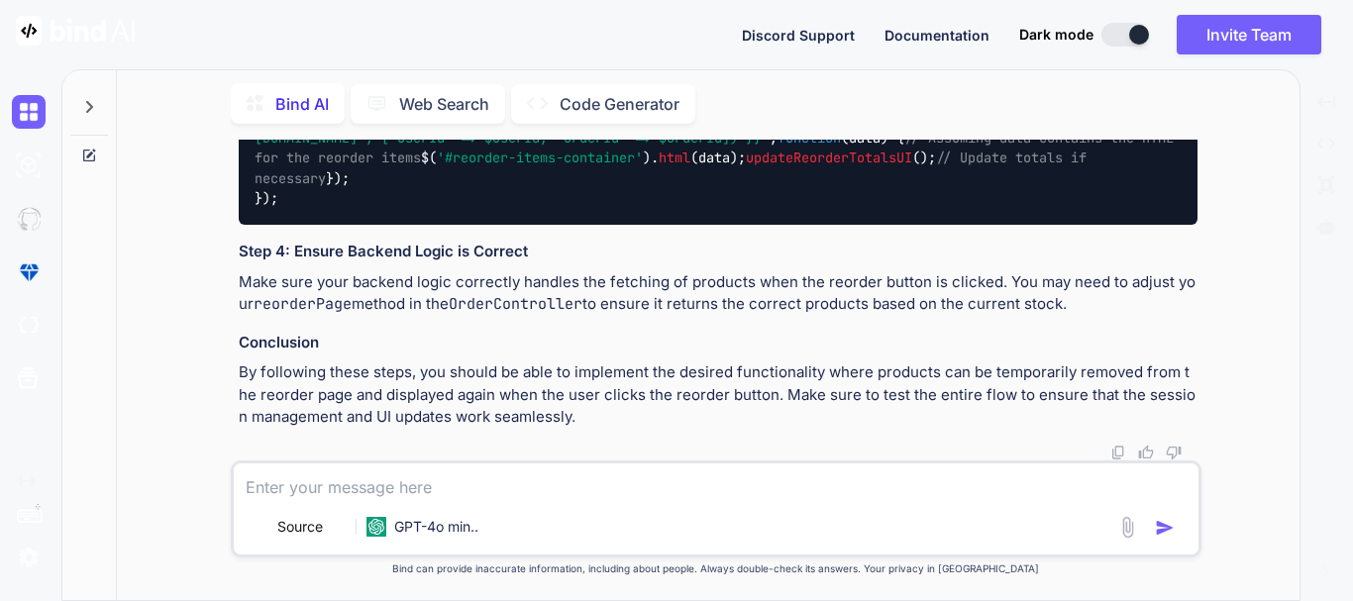
click at [503, 127] on span "'#reorderBtn'" at bounding box center [489, 118] width 103 height 18
copy span "reorderBtn"
